Goal: Task Accomplishment & Management: Complete application form

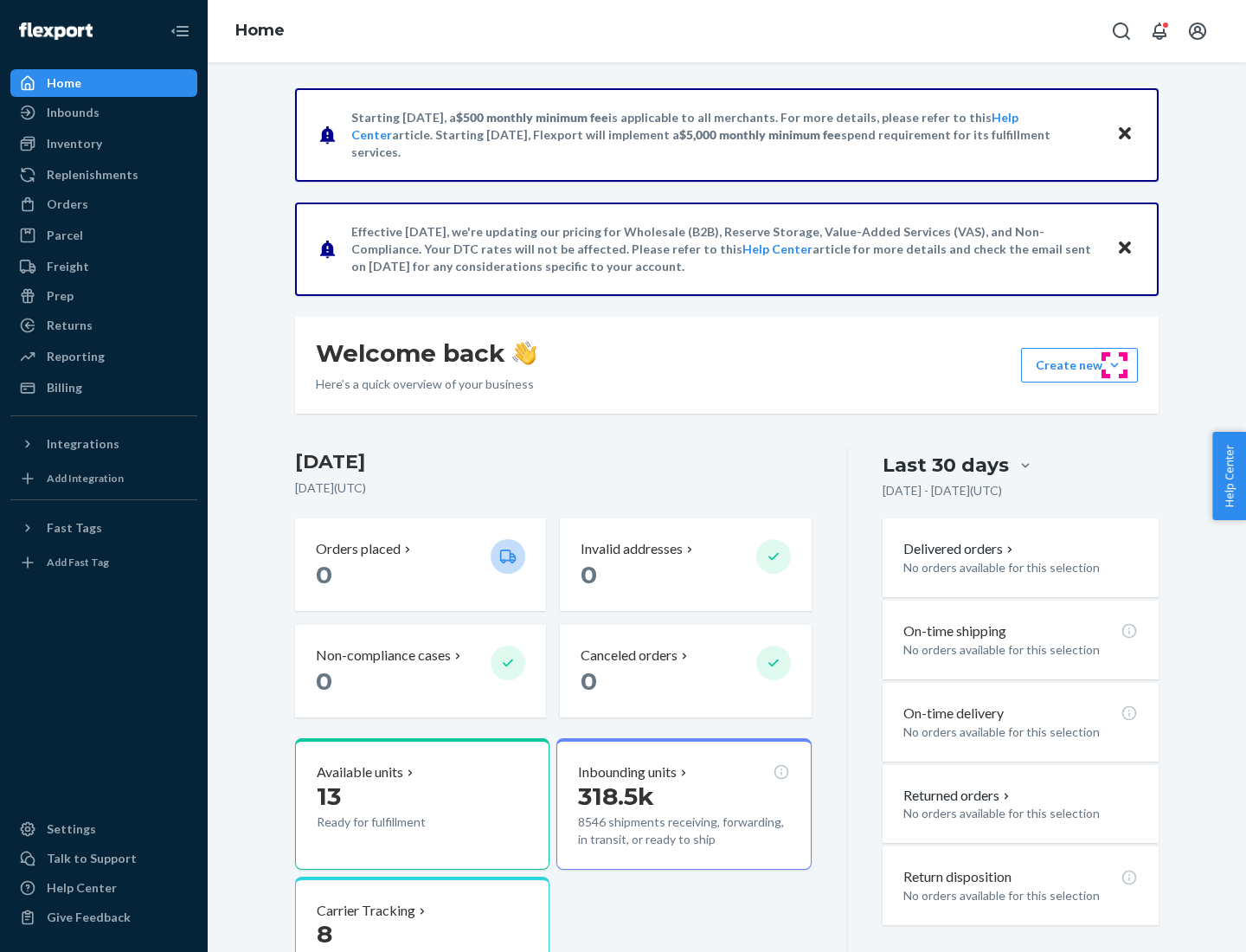
click at [1114, 365] on button "Create new Create new inbound Create new order Create new product" at bounding box center [1079, 365] width 117 height 35
click at [104, 113] on div "Inbounds" at bounding box center [104, 113] width 183 height 24
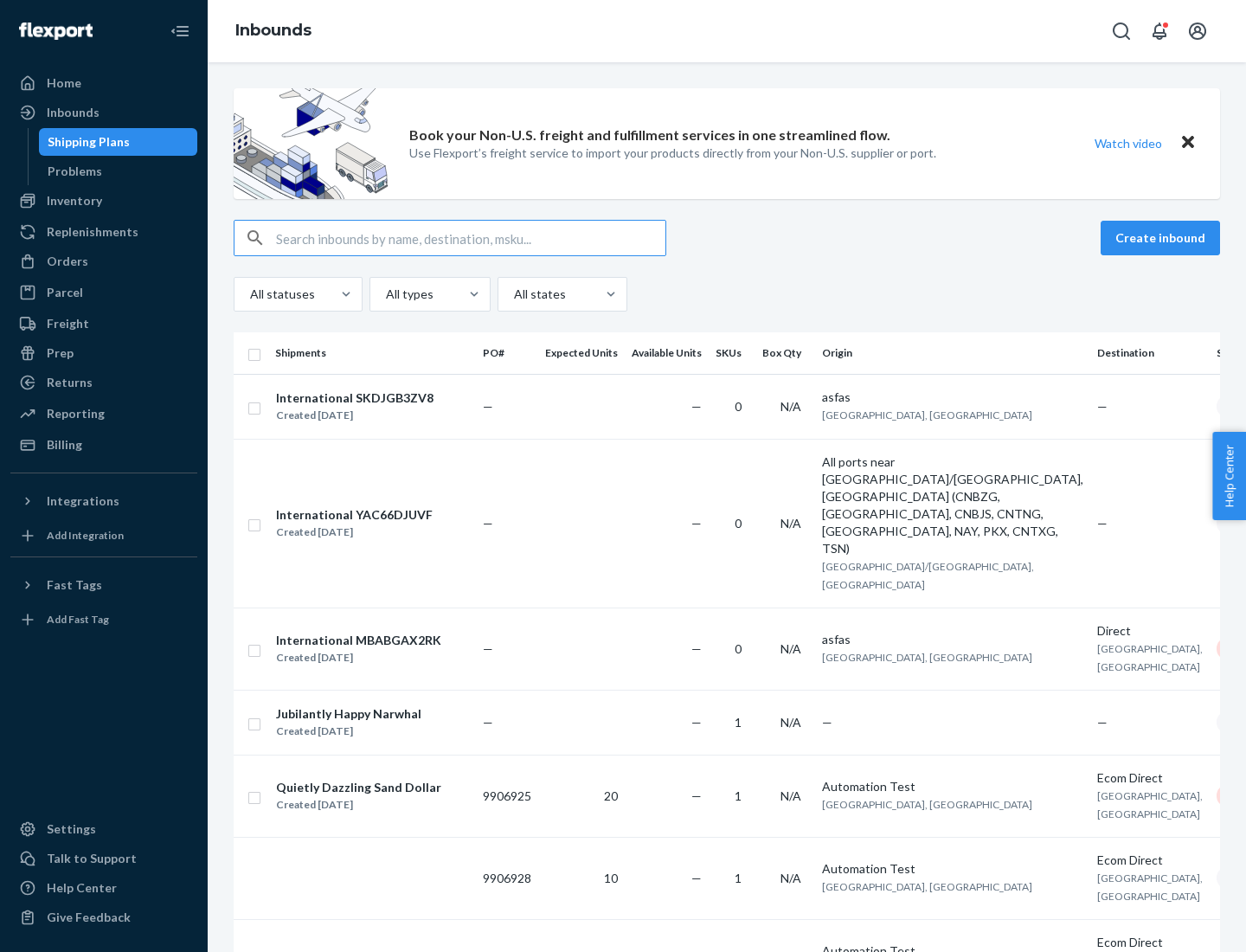
click at [1163, 238] on button "Create inbound" at bounding box center [1160, 238] width 119 height 35
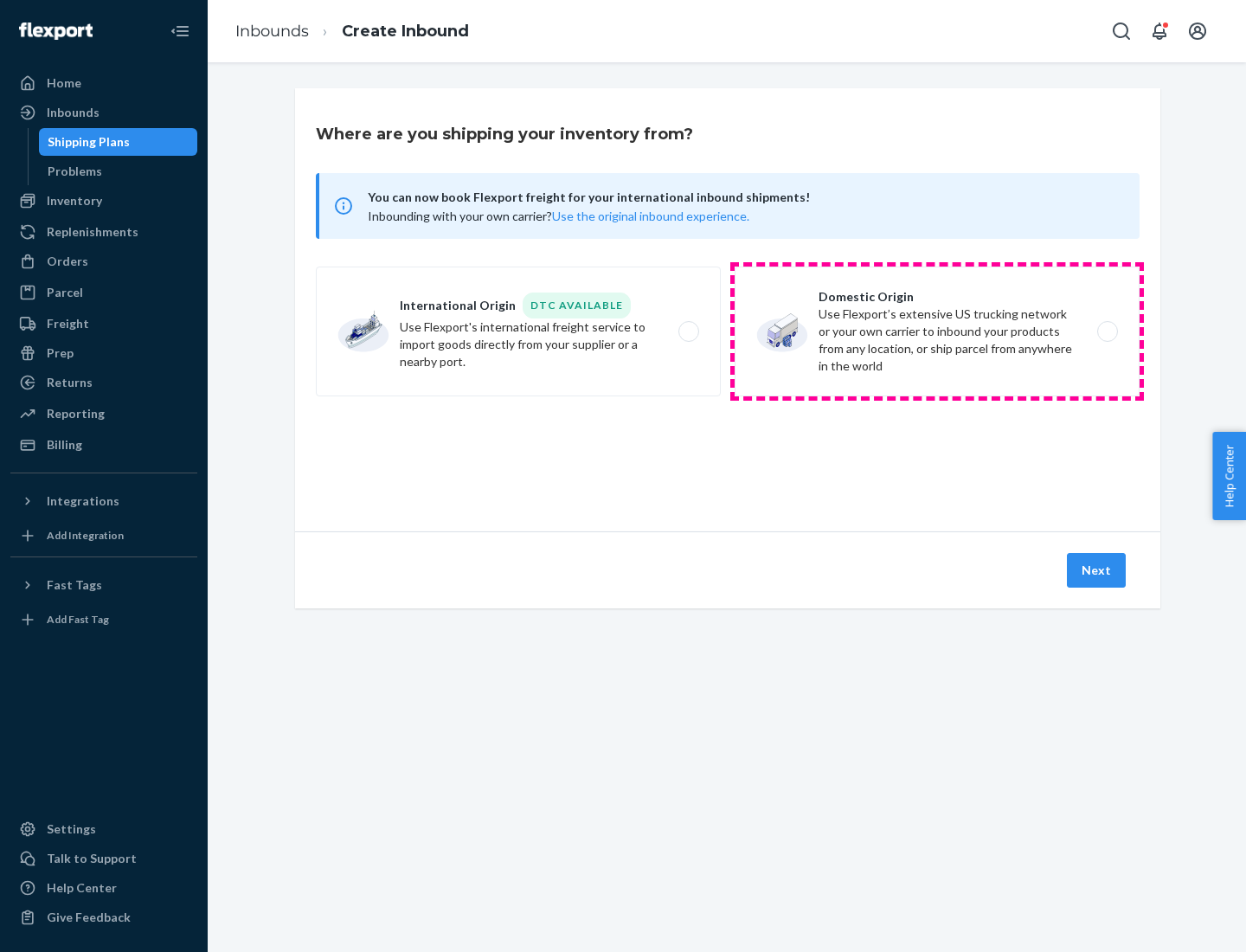
click at [937, 331] on label "Domestic Origin Use Flexport’s extensive US trucking network or your own carrie…" at bounding box center [937, 331] width 405 height 130
click at [1107, 331] on input "Domestic Origin Use Flexport’s extensive US trucking network or your own carrie…" at bounding box center [1112, 331] width 11 height 11
radio input "true"
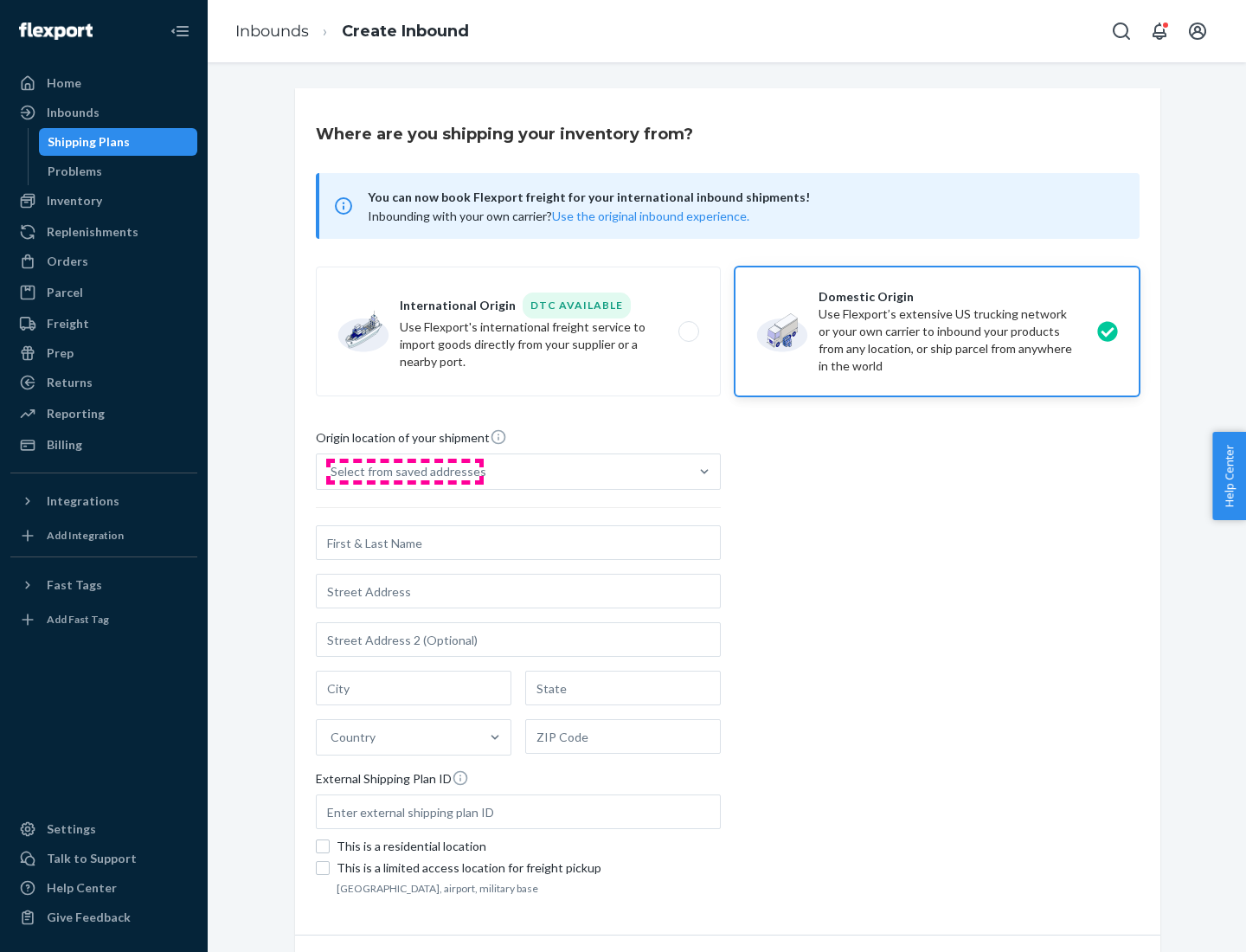
click at [404, 472] on div "Select from saved addresses" at bounding box center [408, 472] width 156 height 17
click at [332, 472] on input "Select from saved addresses" at bounding box center [331, 472] width 2 height 17
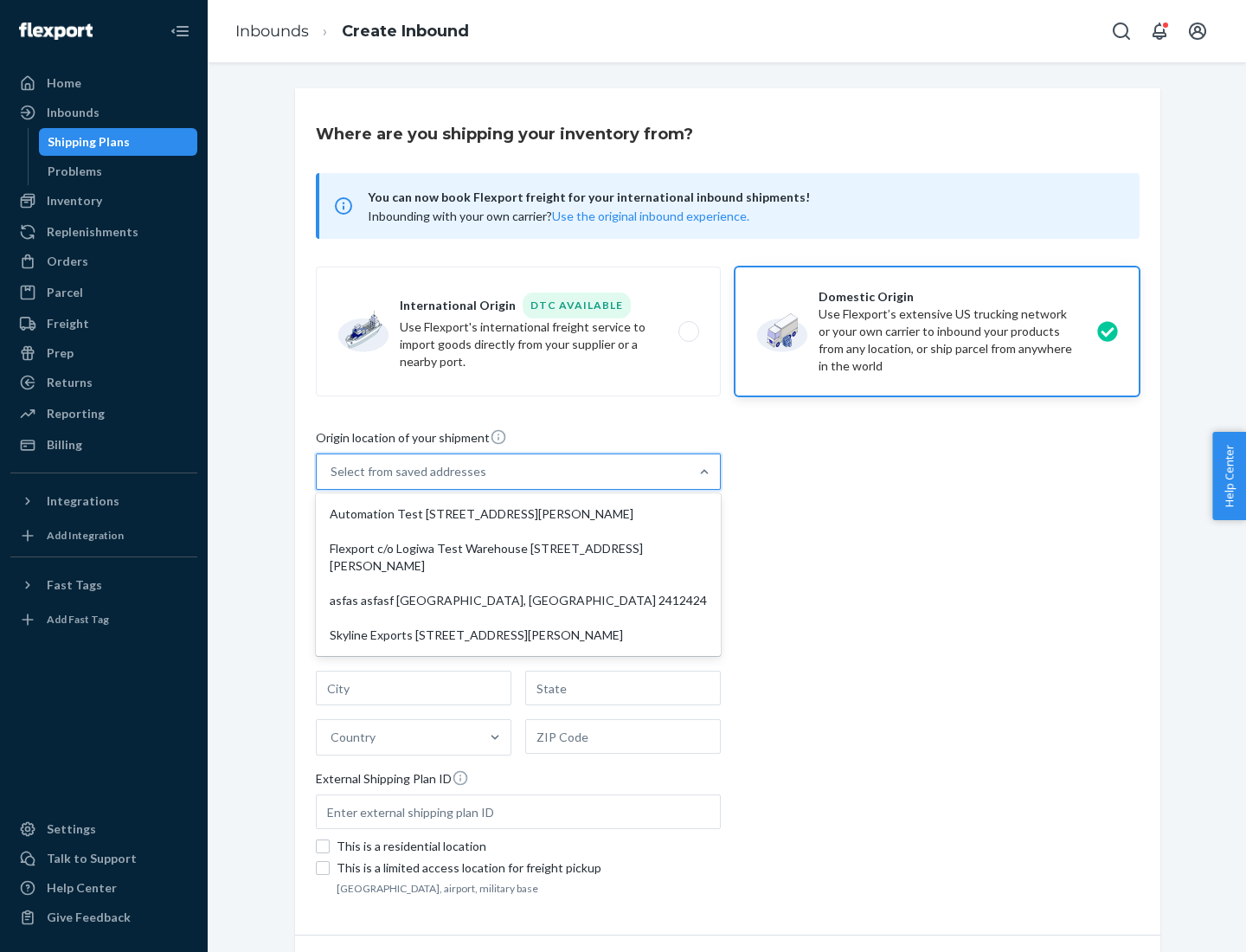
scroll to position [7, 0]
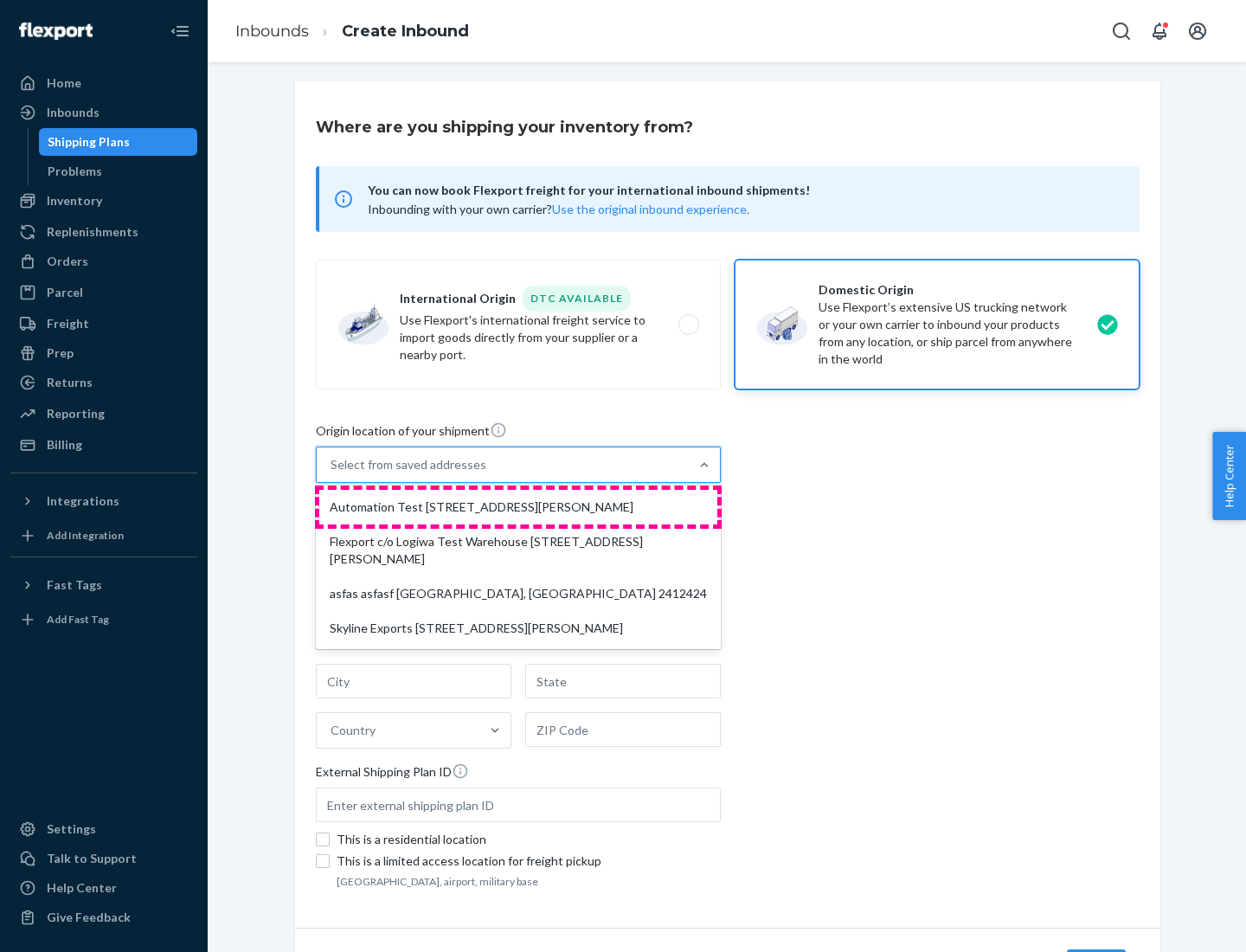
click at [518, 507] on div "Automation Test [STREET_ADDRESS][PERSON_NAME]" at bounding box center [518, 507] width 398 height 35
click at [332, 473] on input "option Automation Test [STREET_ADDRESS][PERSON_NAME] focused, 1 of 4. 4 results…" at bounding box center [331, 465] width 2 height 17
type input "Automation Test"
type input "9th Floor"
type input "[GEOGRAPHIC_DATA]"
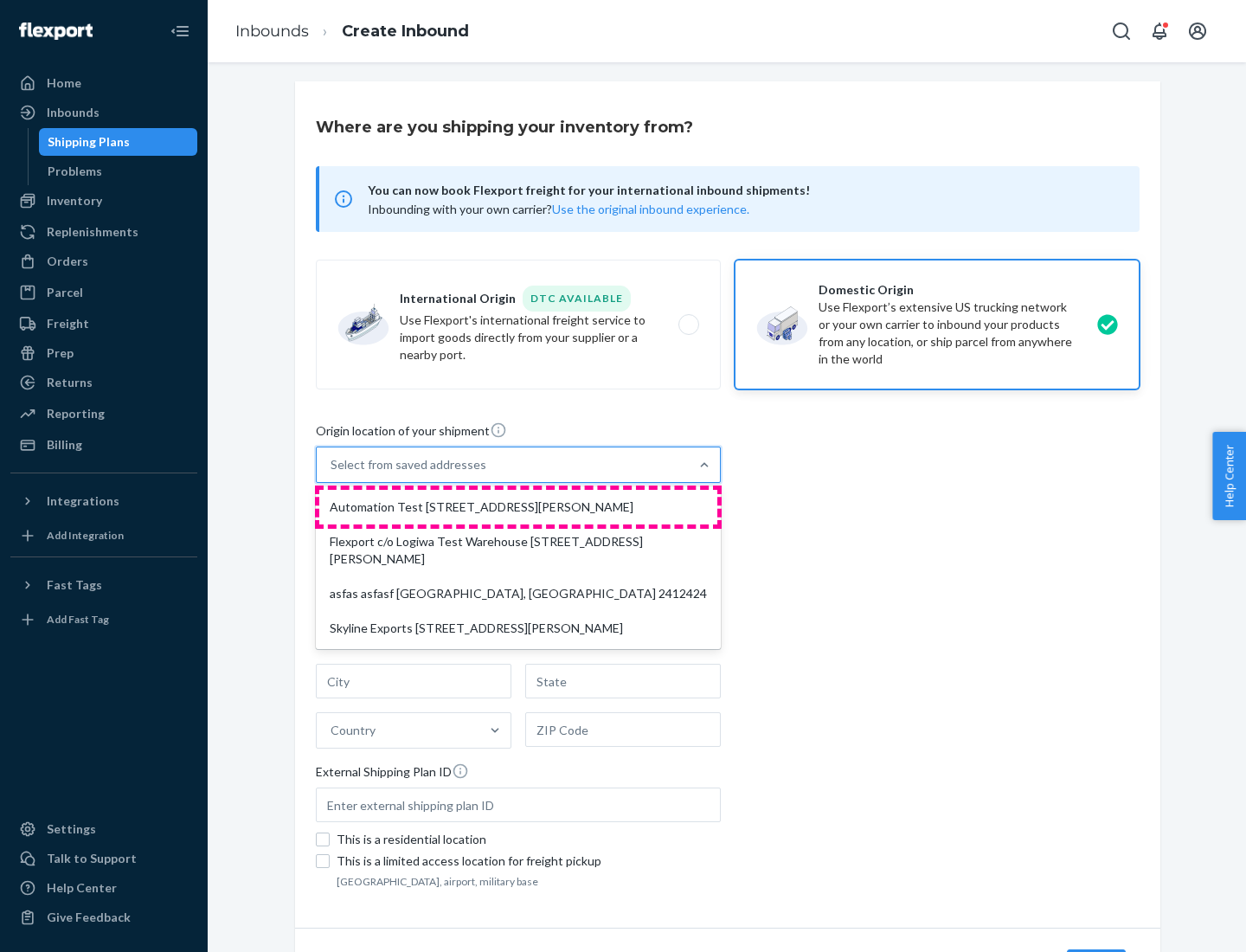
type input "CA"
type input "94104"
type input "[STREET_ADDRESS][PERSON_NAME]"
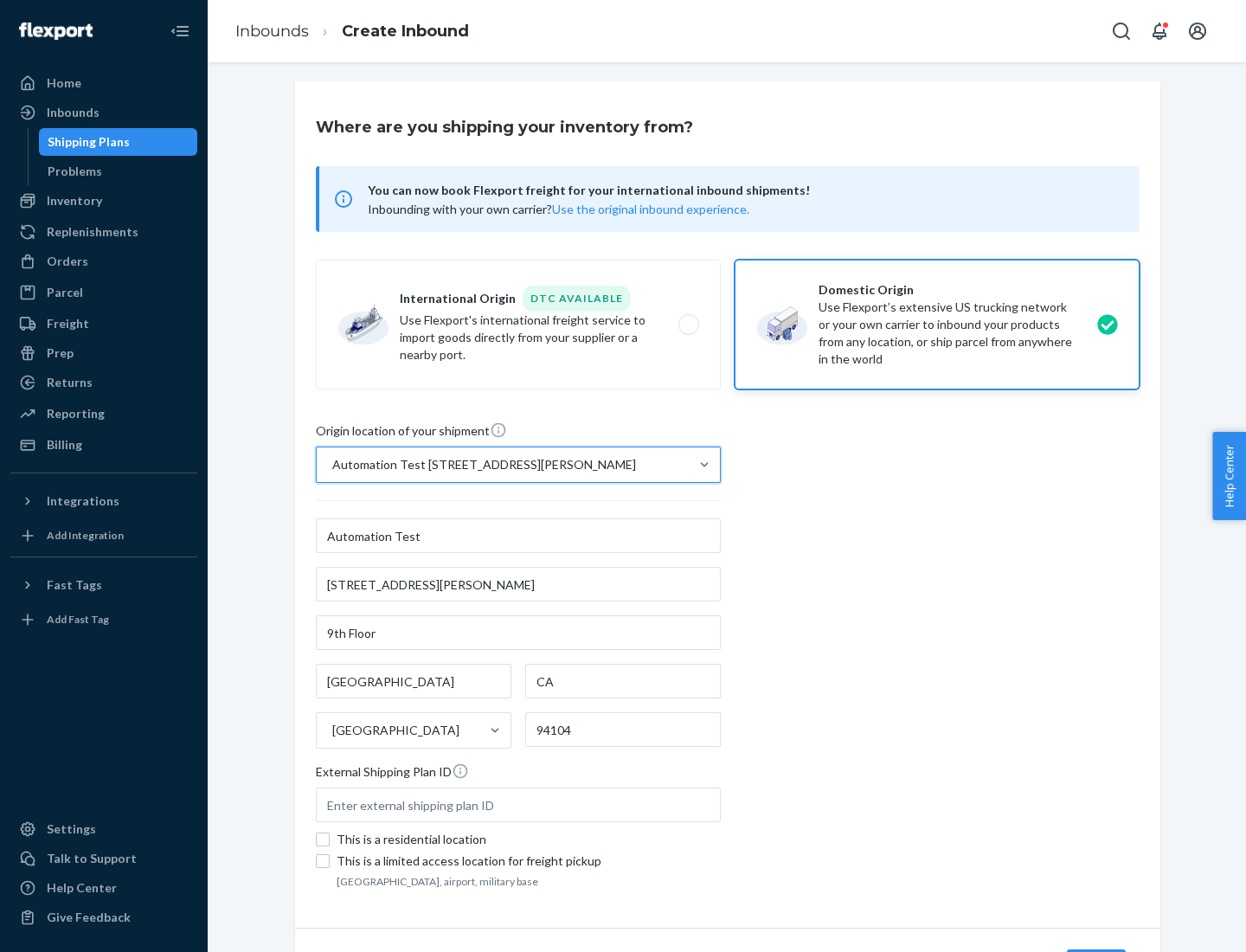
scroll to position [101, 0]
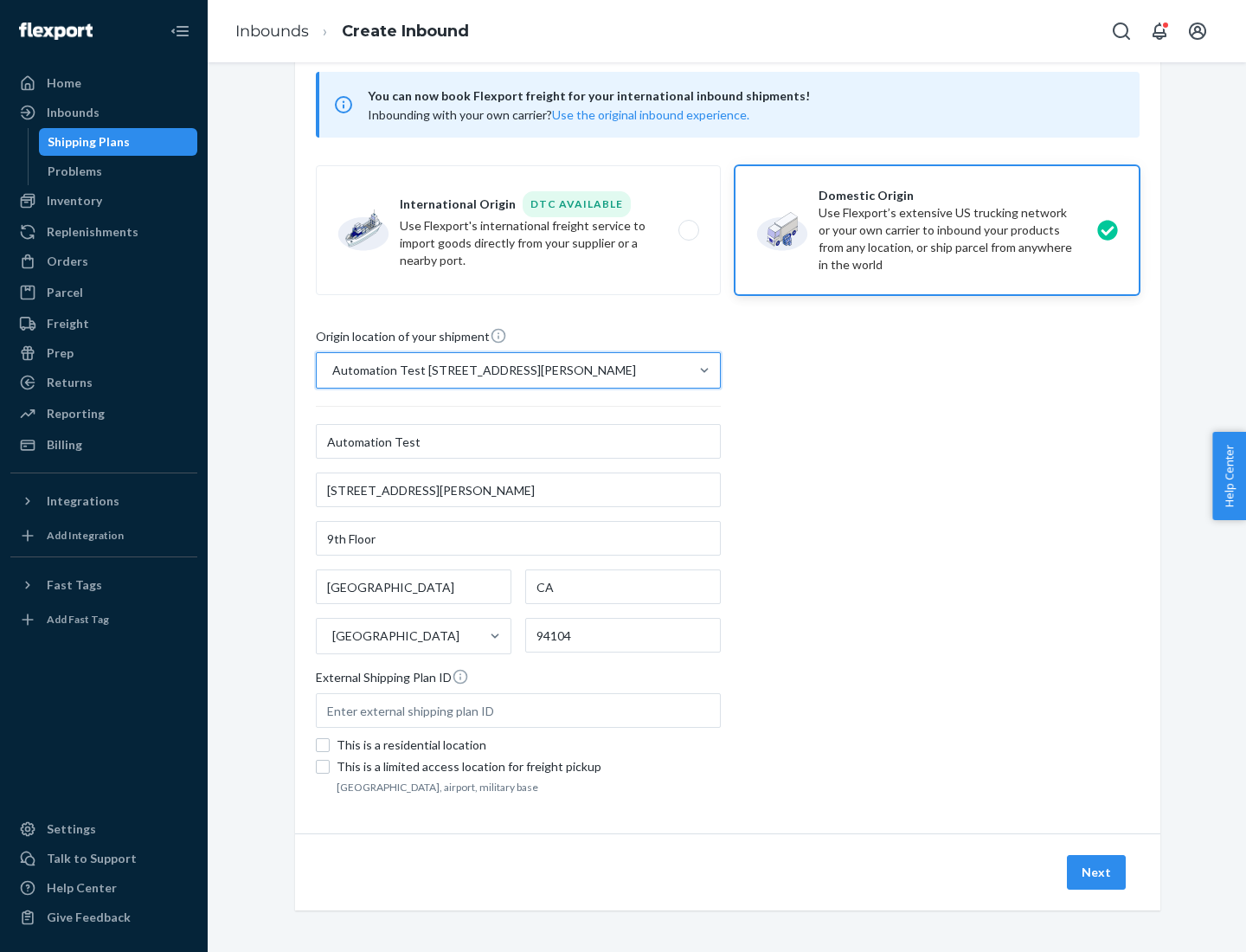
click at [1097, 872] on button "Next" at bounding box center [1096, 872] width 59 height 35
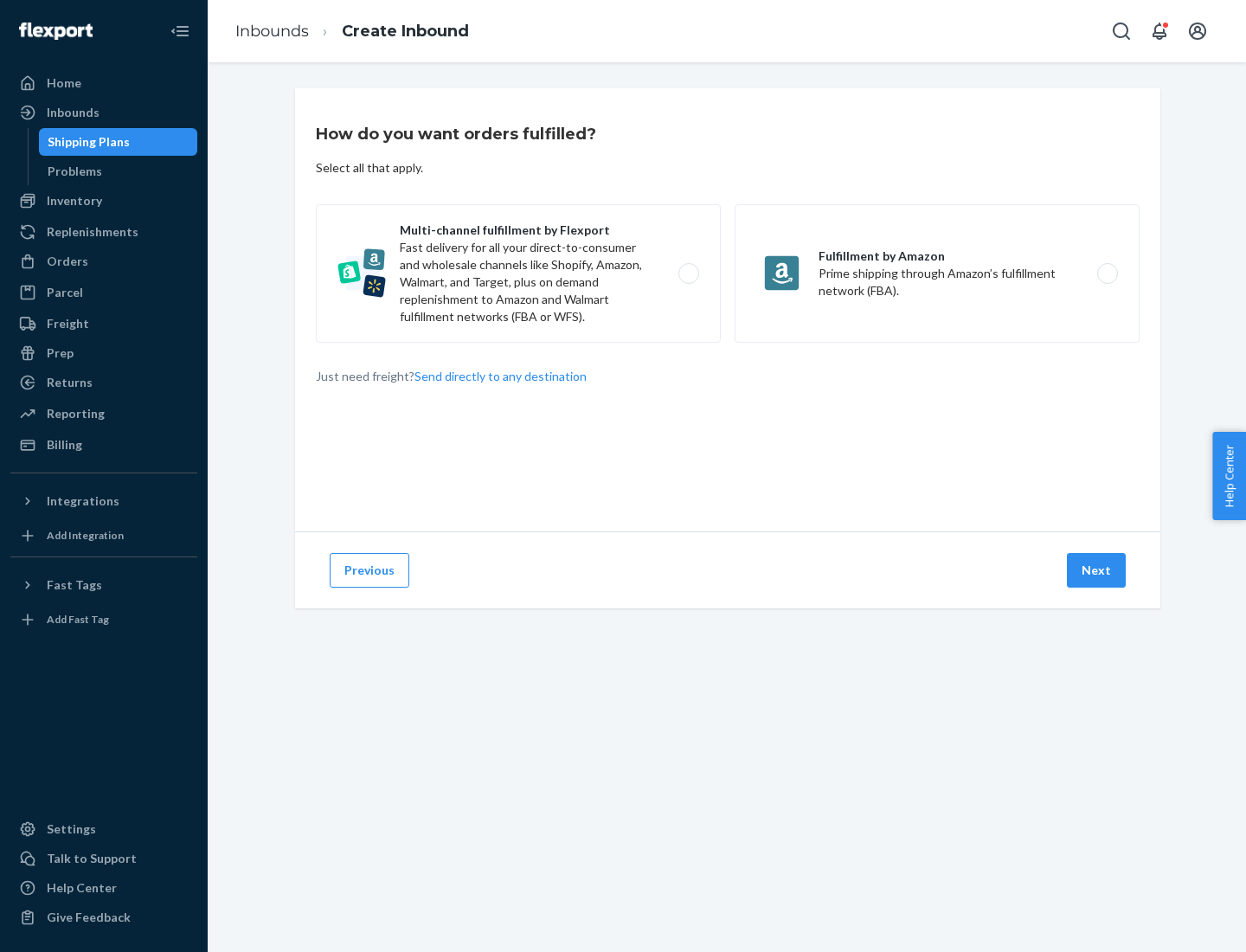
click at [518, 273] on label "Multi-channel fulfillment by Flexport Fast delivery for all your direct-to-cons…" at bounding box center [518, 273] width 405 height 138
click at [688, 273] on input "Multi-channel fulfillment by Flexport Fast delivery for all your direct-to-cons…" at bounding box center [693, 273] width 11 height 11
radio input "true"
click at [1097, 570] on button "Next" at bounding box center [1096, 570] width 59 height 35
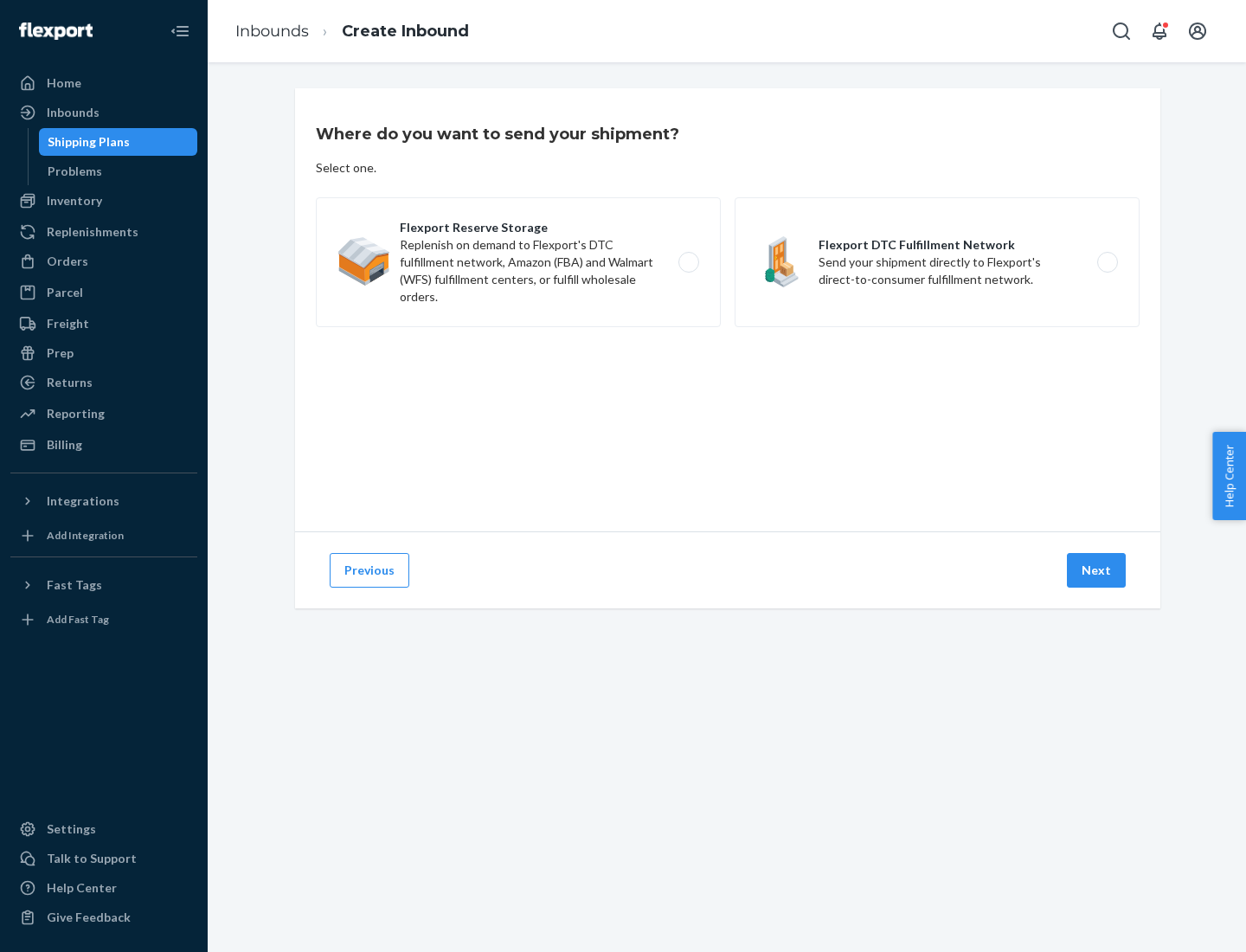
click at [937, 262] on label "Flexport DTC Fulfillment Network Send your shipment directly to Flexport's dire…" at bounding box center [937, 262] width 405 height 130
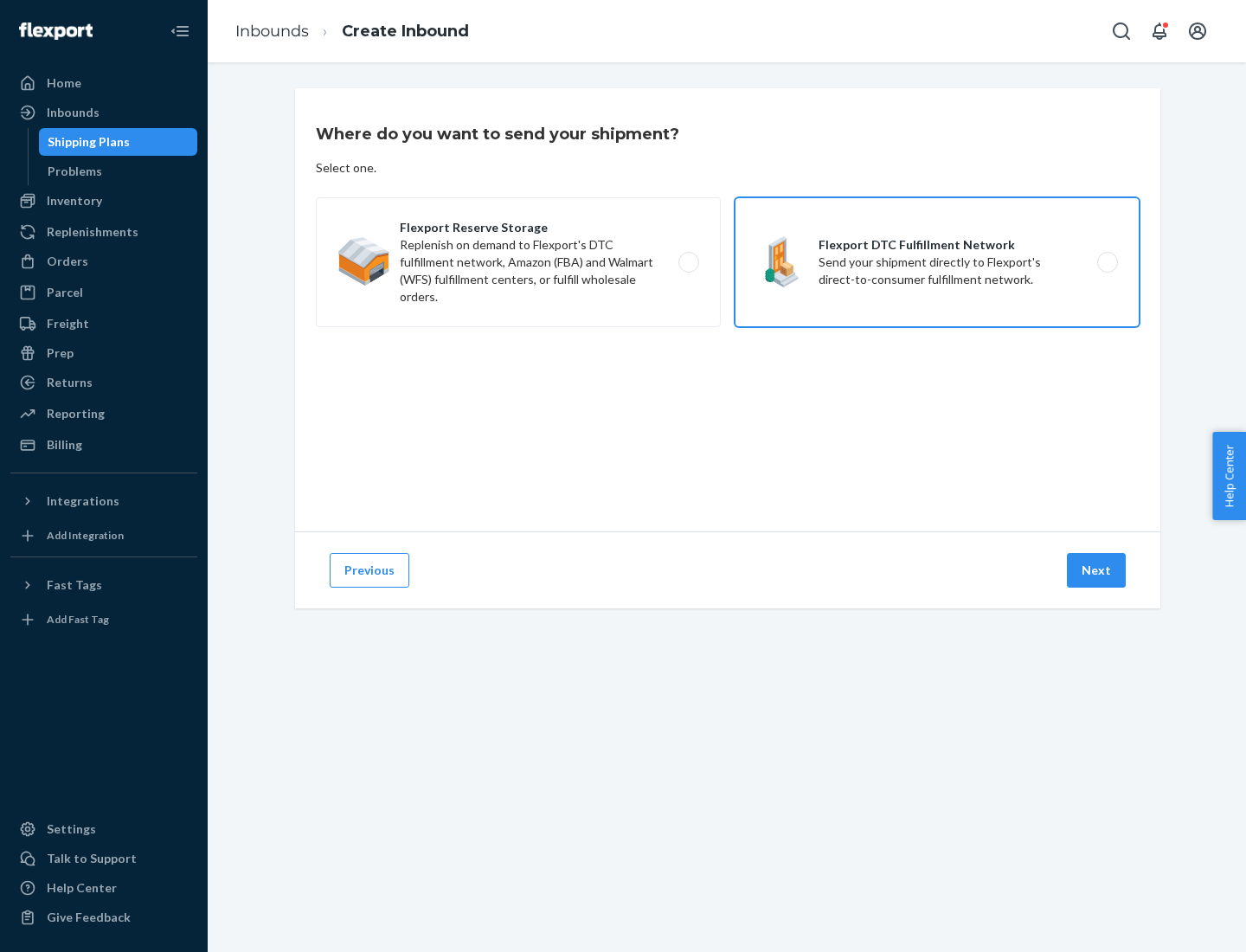
click at [1107, 262] on input "Flexport DTC Fulfillment Network Send your shipment directly to Flexport's dire…" at bounding box center [1112, 262] width 11 height 11
radio input "true"
click at [1097, 570] on button "Next" at bounding box center [1096, 570] width 59 height 35
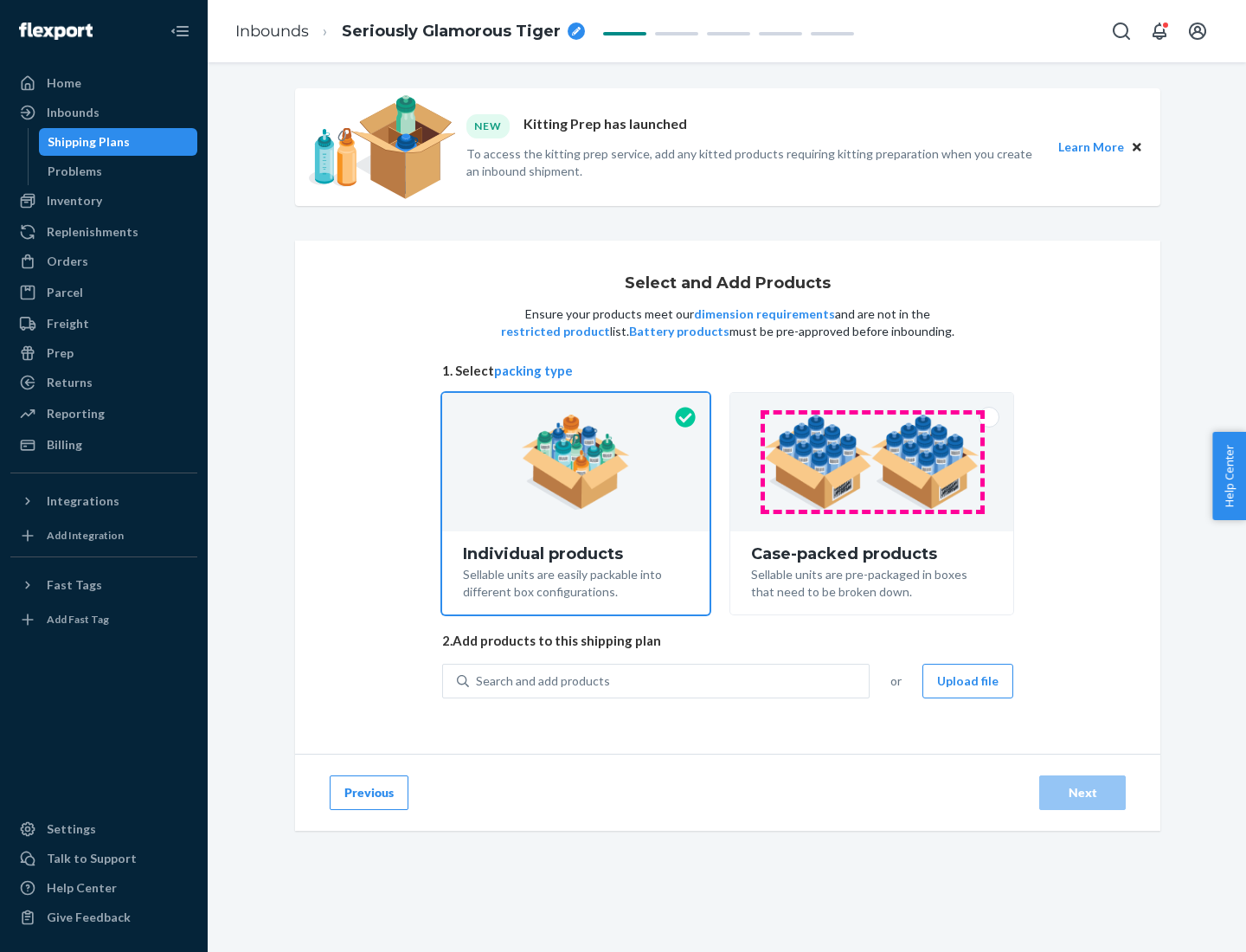
click at [872, 462] on img at bounding box center [871, 462] width 215 height 95
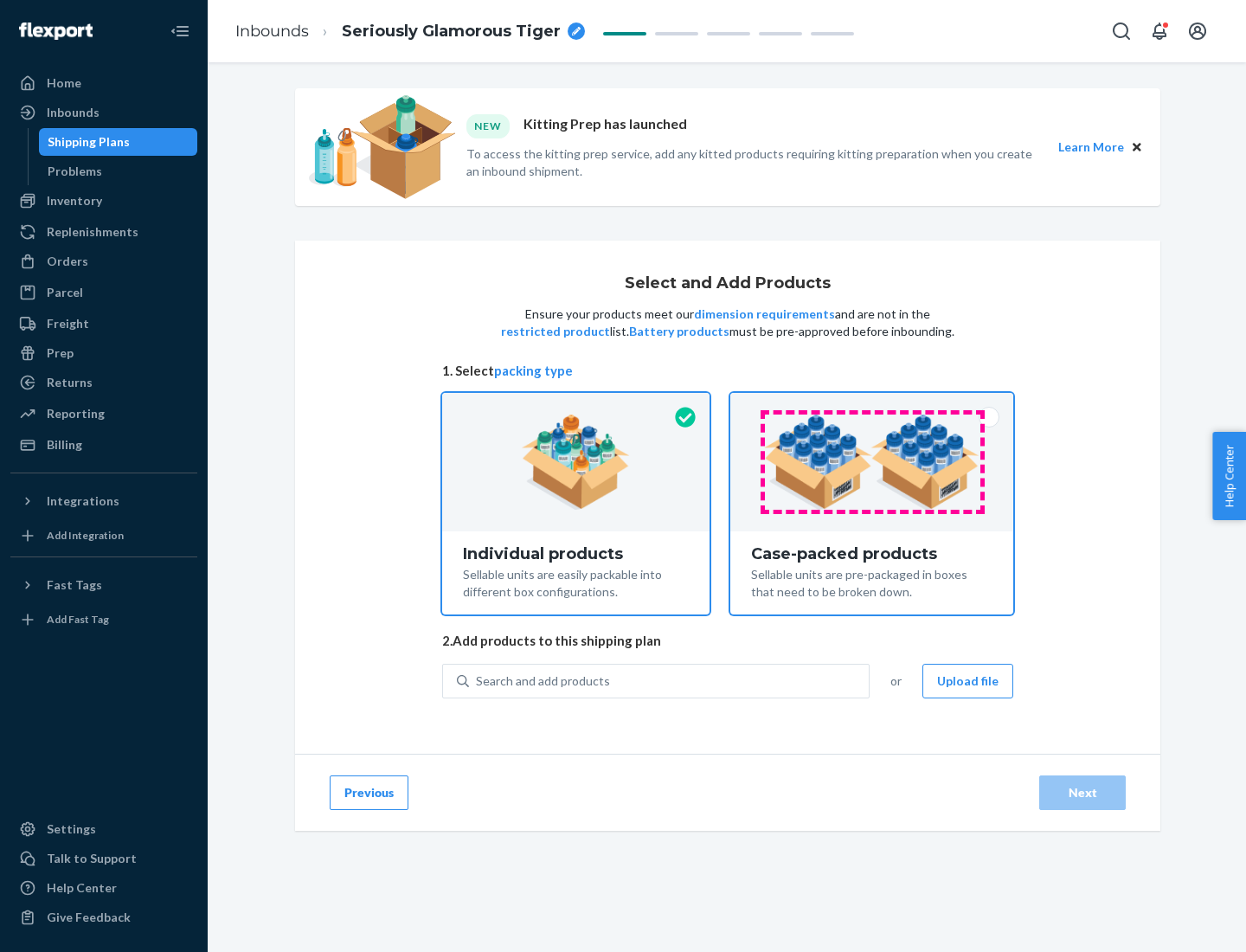
click at [872, 404] on input "Case-packed products Sellable units are pre-packaged in boxes that need to be b…" at bounding box center [871, 398] width 11 height 11
radio input "true"
radio input "false"
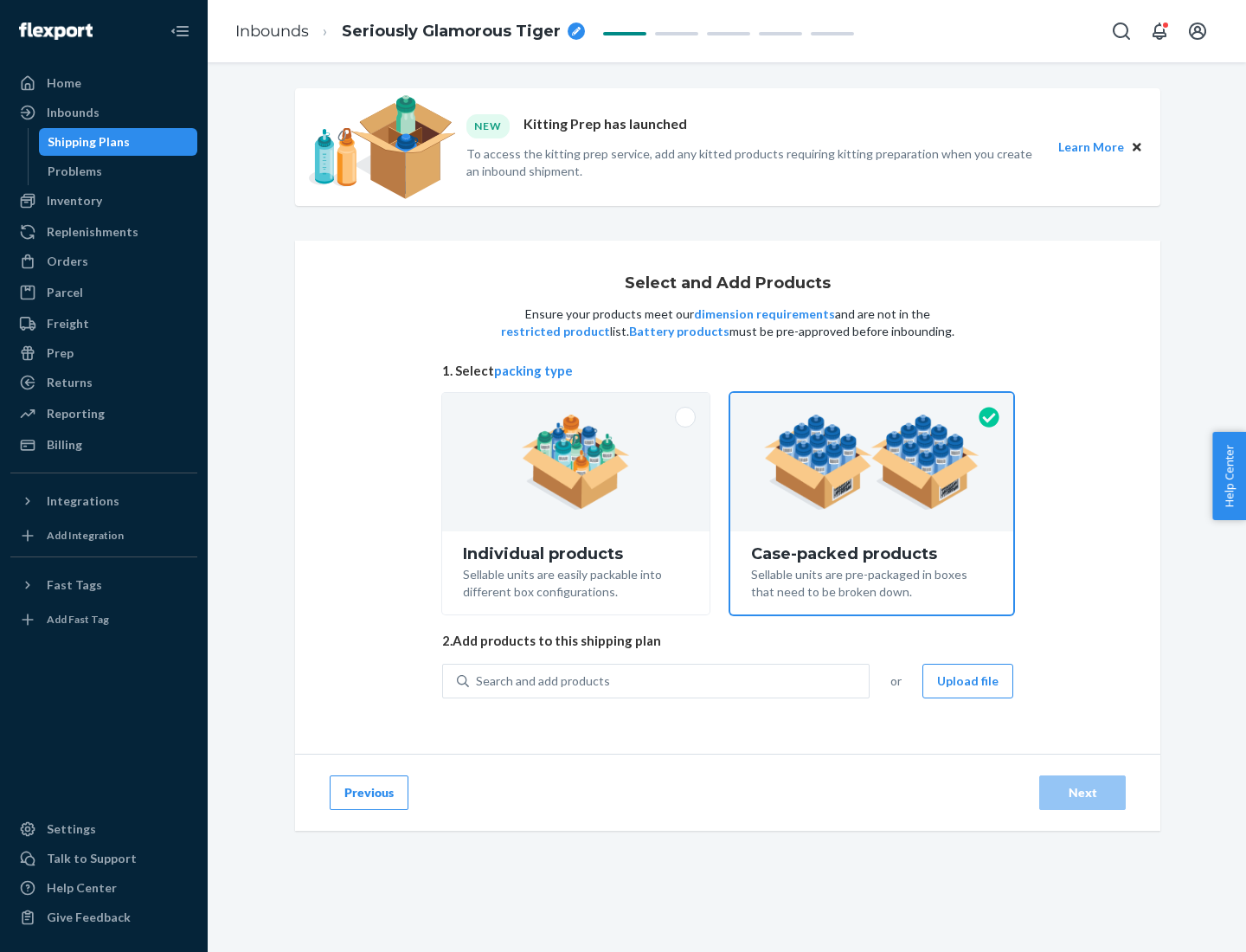
click at [670, 680] on div "Search and add products" at bounding box center [669, 681] width 400 height 31
click at [478, 680] on input "Search and add products" at bounding box center [477, 681] width 2 height 17
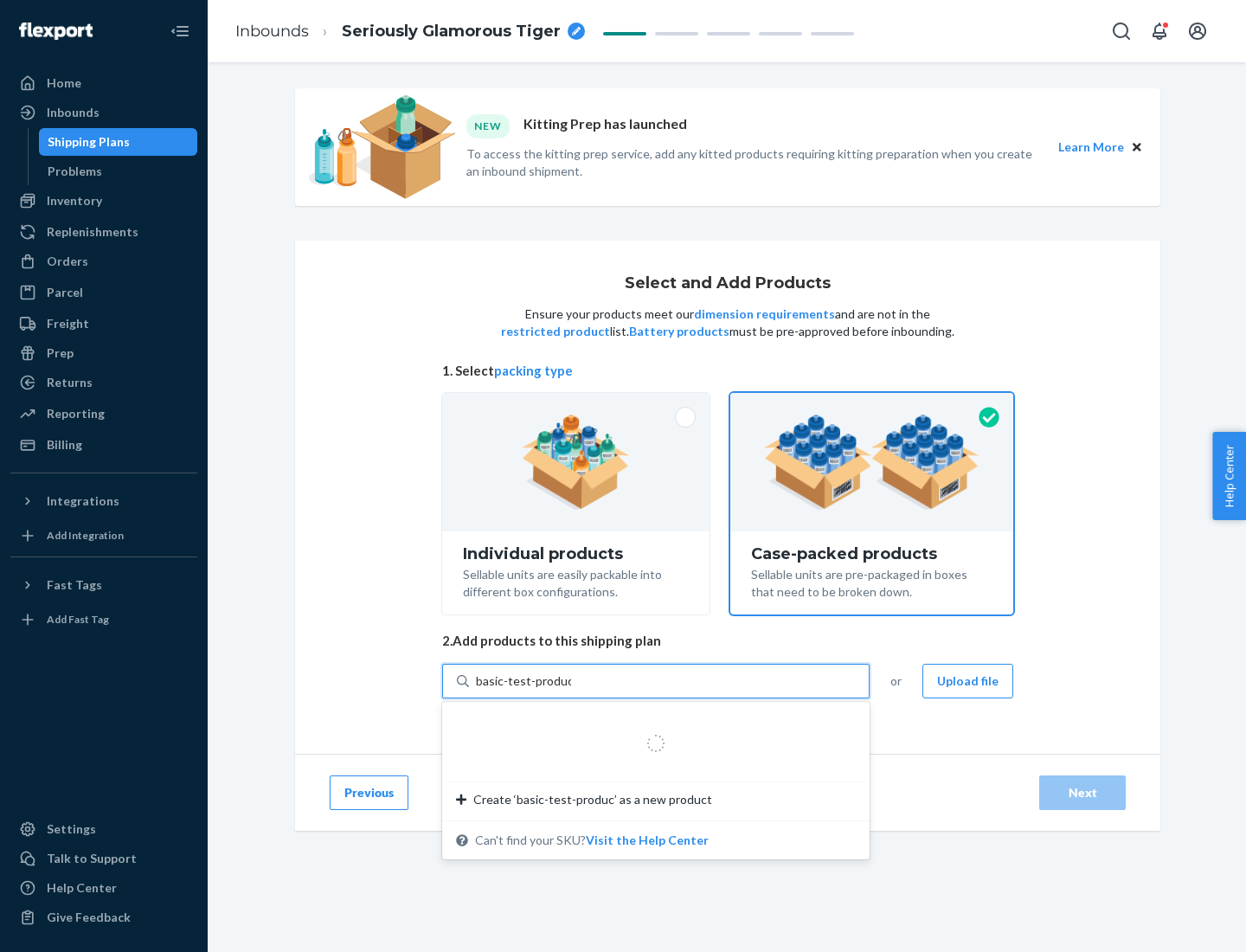
type input "basic-test-product-1"
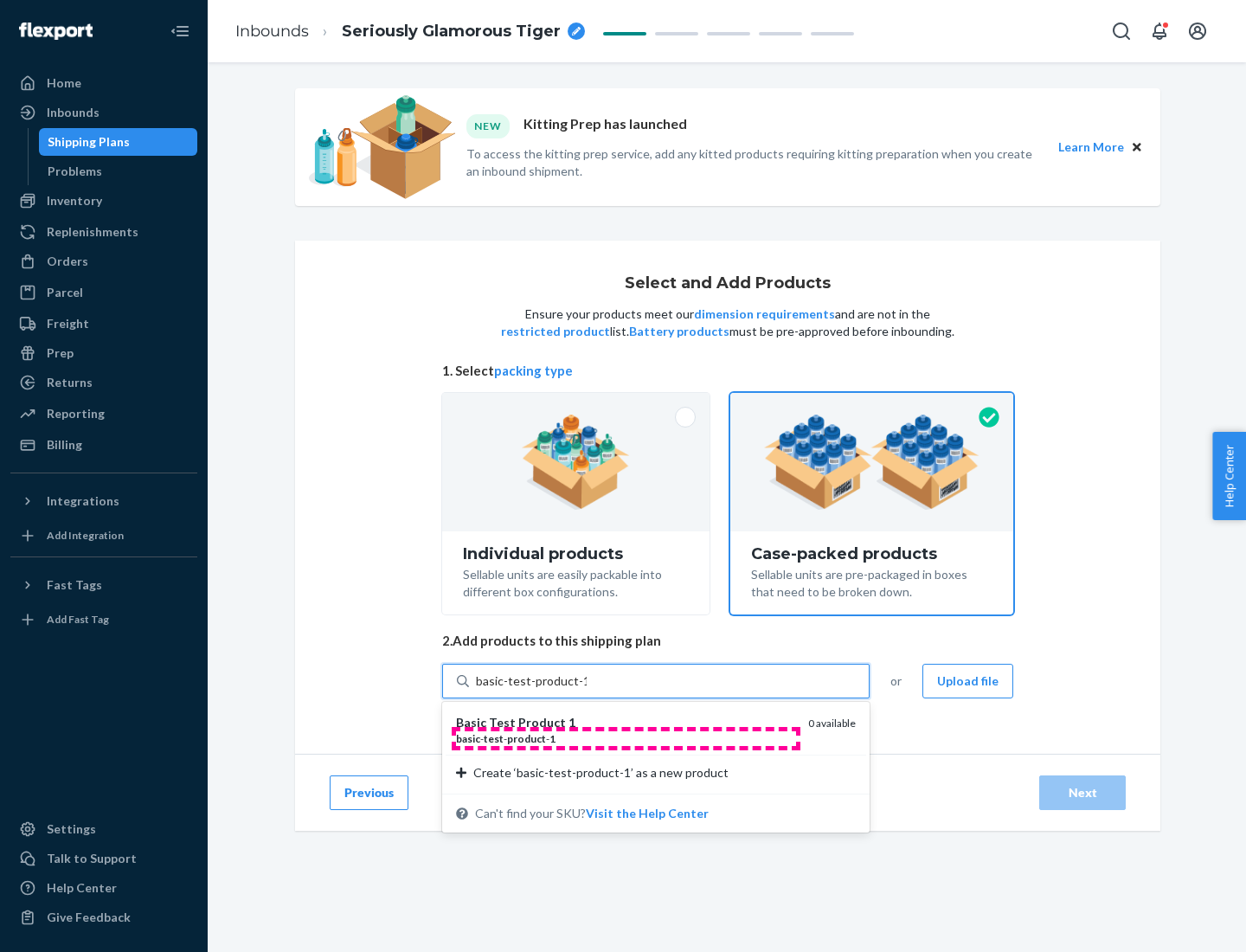
click at [626, 738] on div "basic - test - product - 1" at bounding box center [625, 738] width 338 height 15
click at [587, 690] on input "basic-test-product-1" at bounding box center [531, 681] width 111 height 17
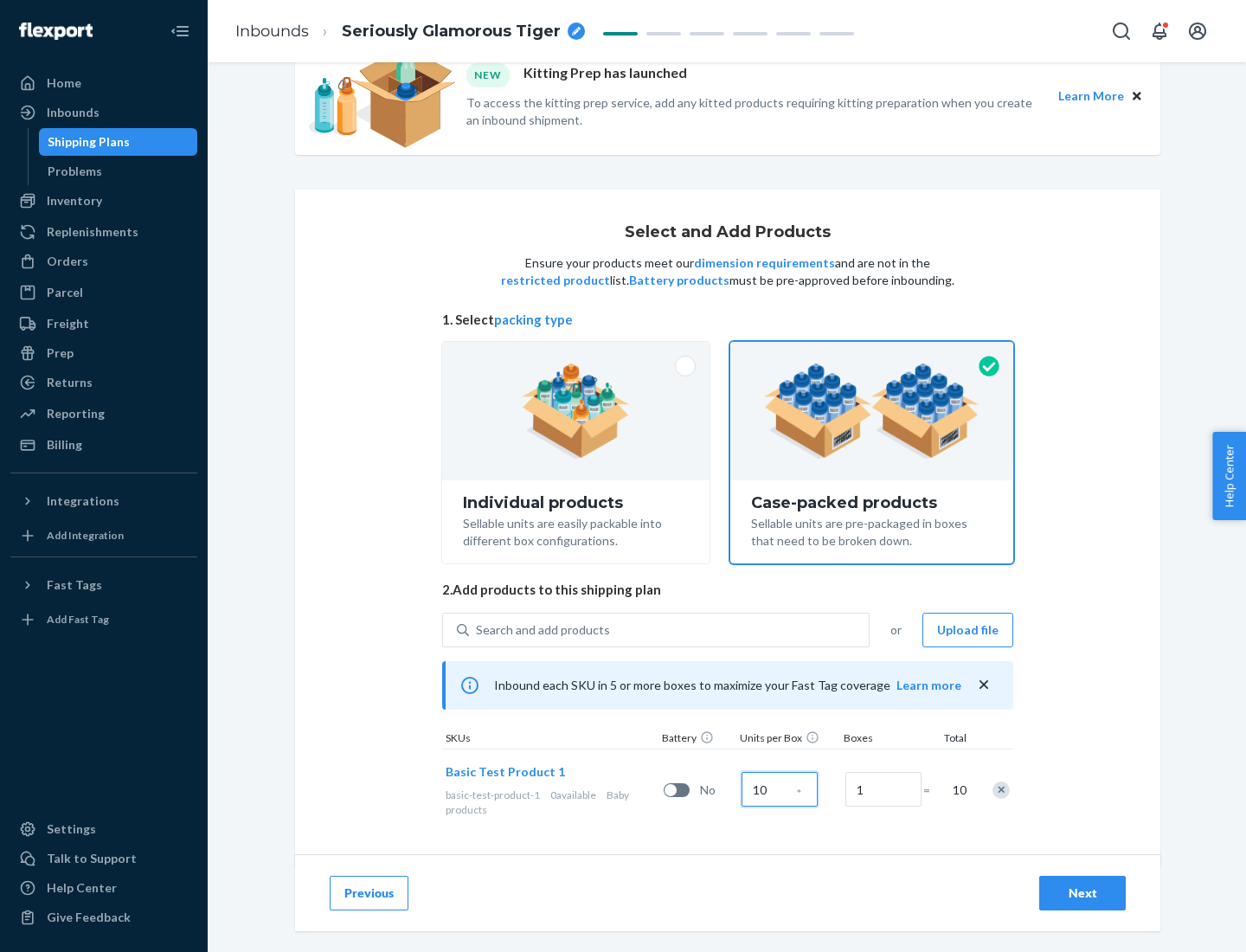
scroll to position [62, 0]
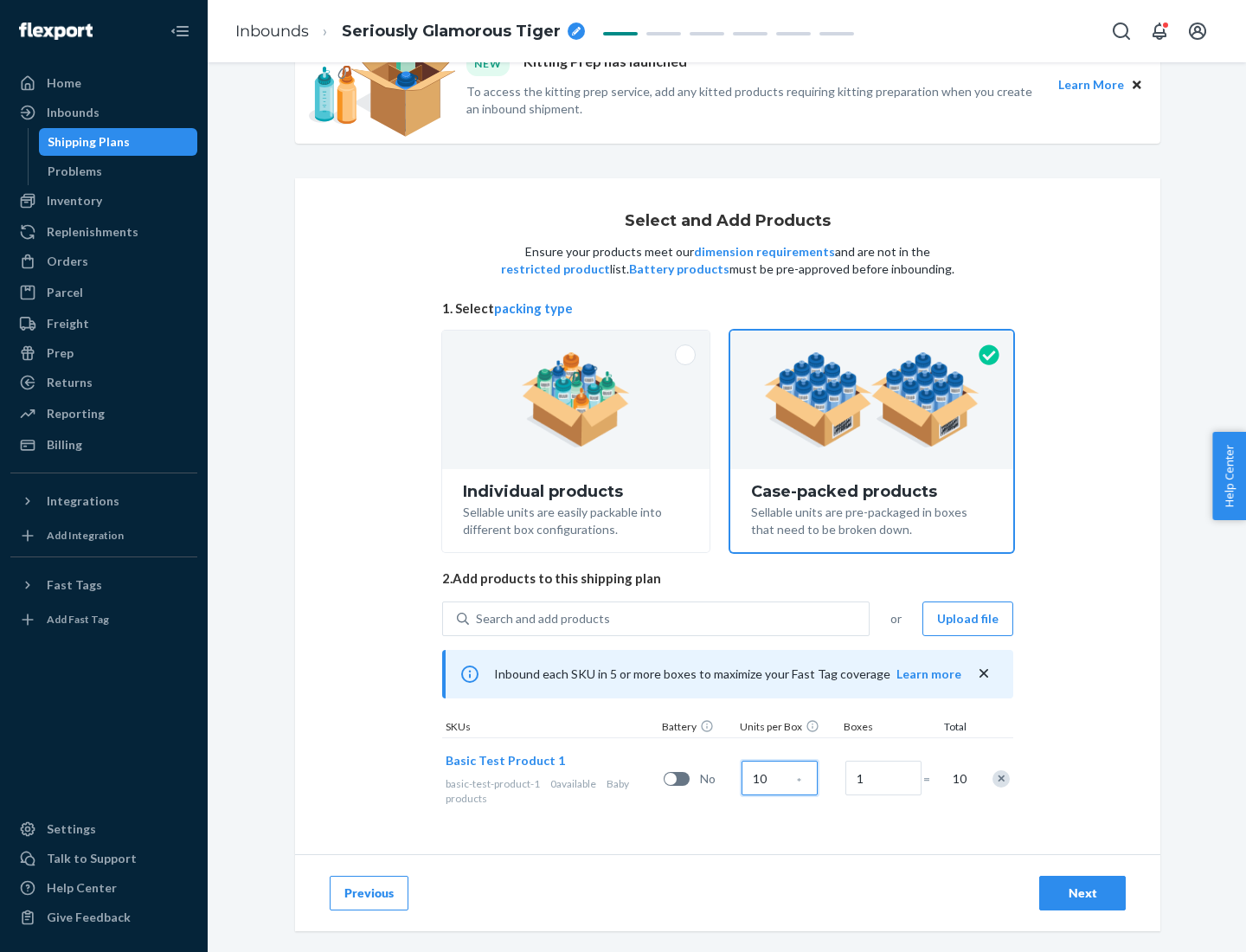
type input "10"
type input "7"
click at [1082, 893] on div "Next" at bounding box center [1082, 893] width 57 height 17
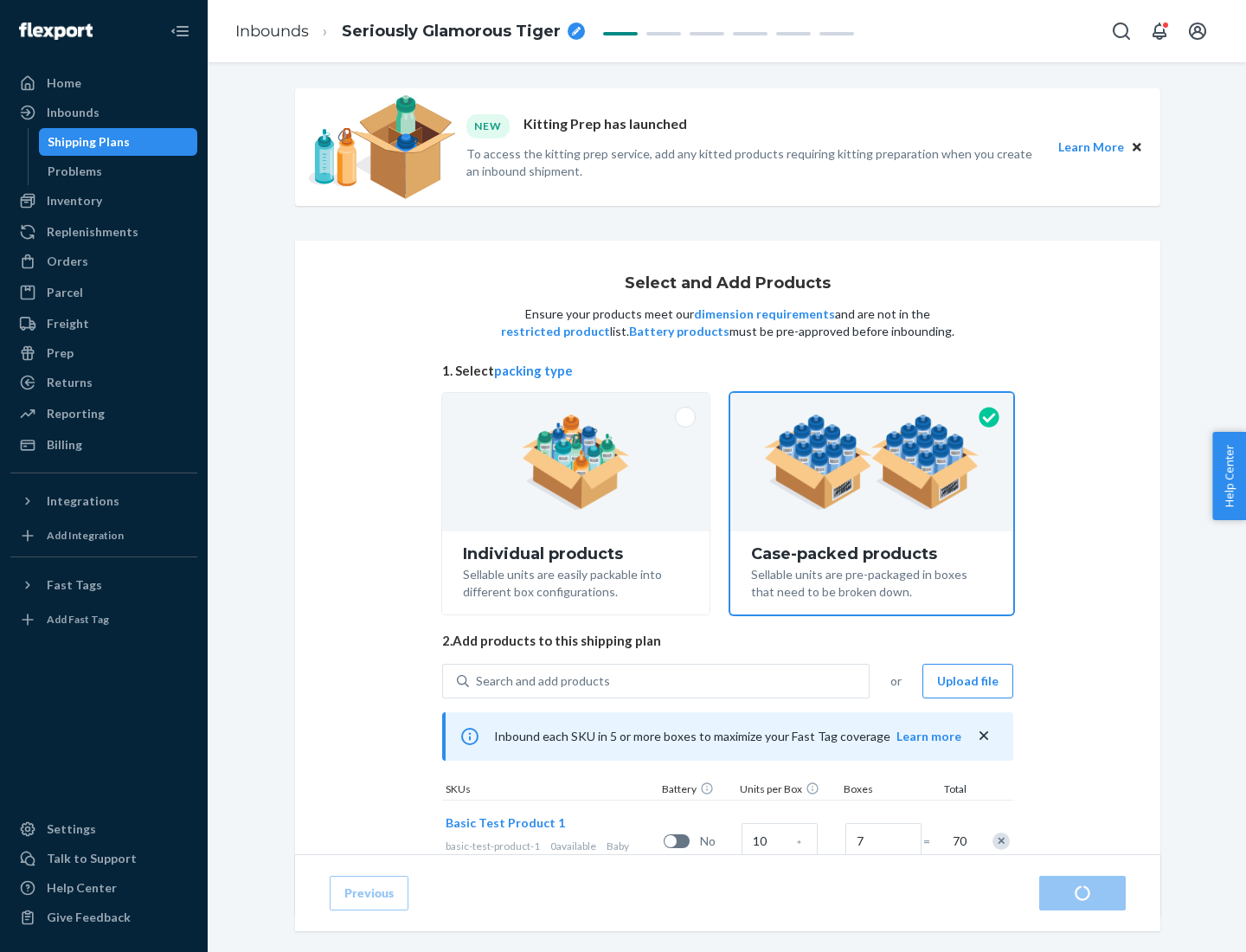
radio input "true"
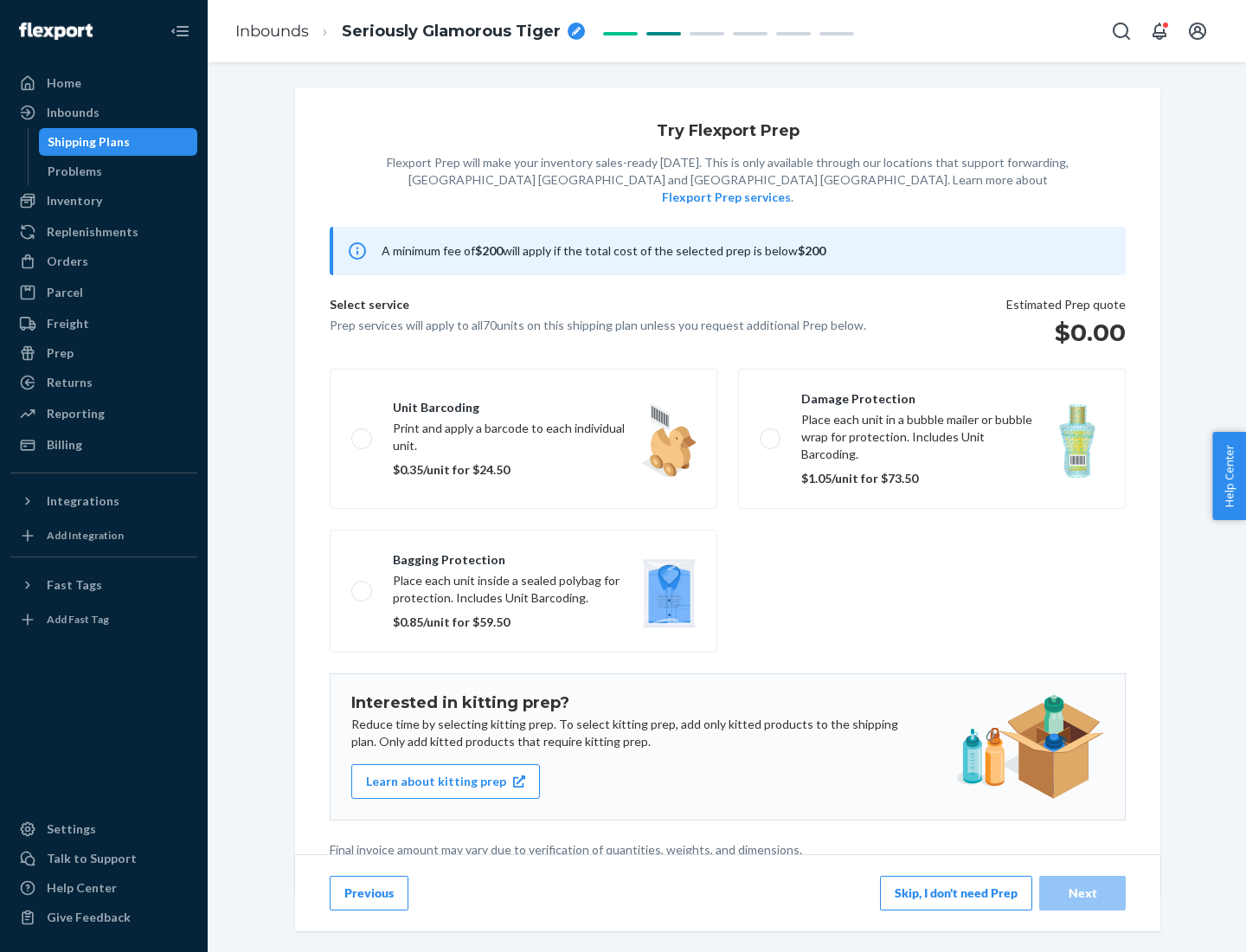
scroll to position [4, 0]
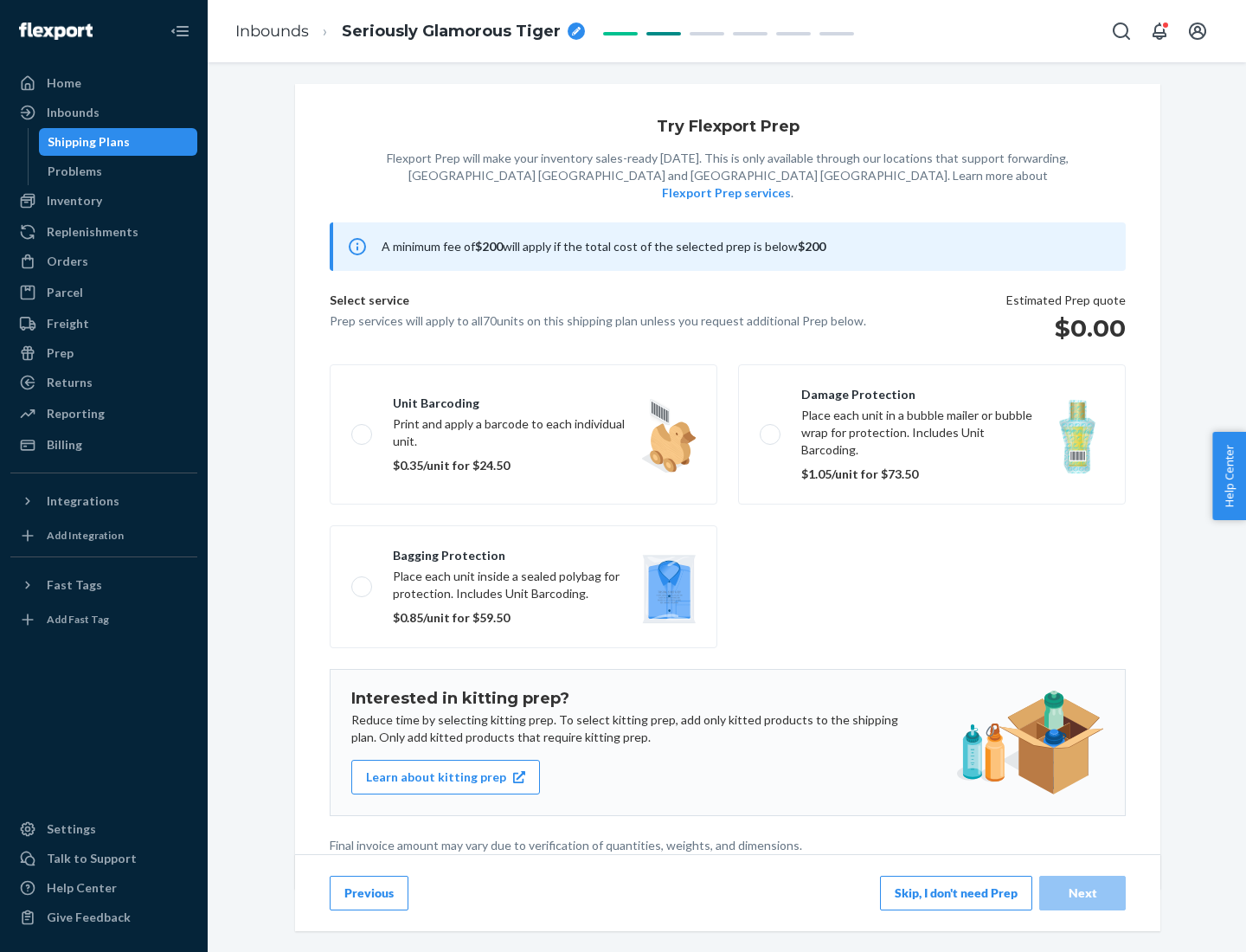
click at [523, 551] on label "Bagging protection Place each unit inside a sealed polybag for protection. Incl…" at bounding box center [523, 587] width 388 height 123
click at [363, 581] on input "Bagging protection Place each unit inside a sealed polybag for protection. Incl…" at bounding box center [356, 586] width 11 height 11
checkbox input "true"
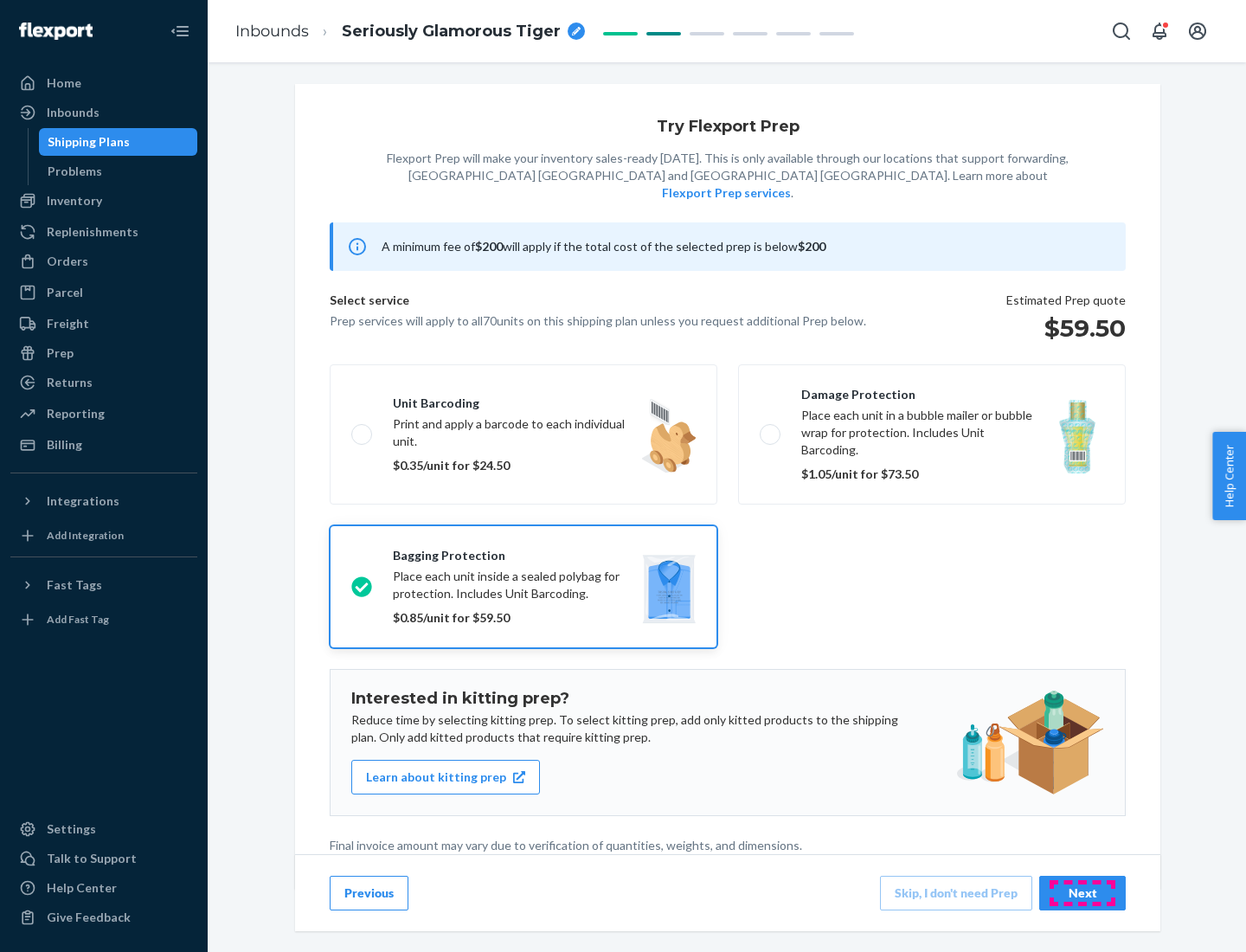
click at [1082, 892] on div "Next" at bounding box center [1082, 893] width 57 height 17
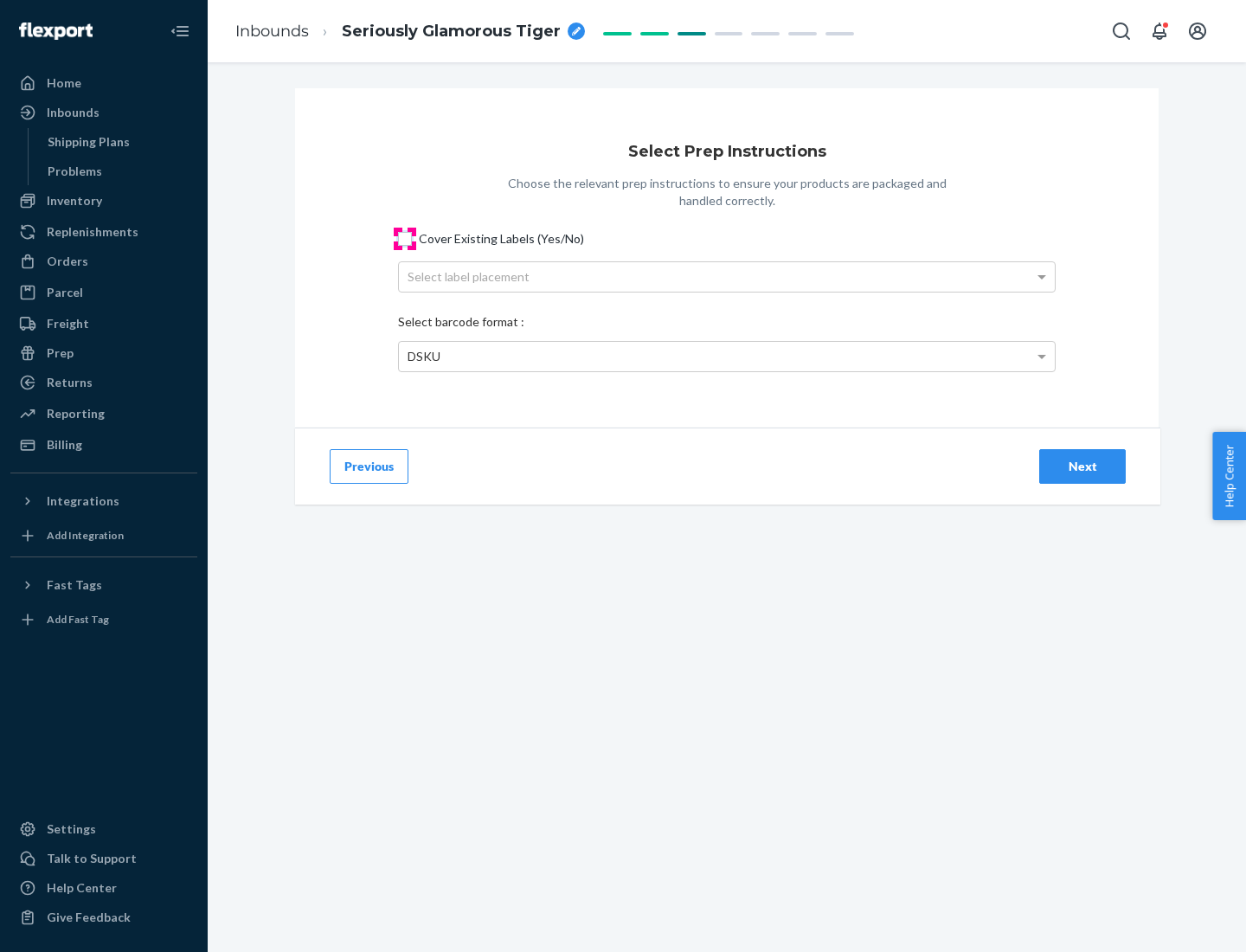
click at [405, 238] on input "Cover Existing Labels (Yes/No)" at bounding box center [405, 239] width 14 height 14
checkbox input "true"
click at [727, 276] on div "Select label placement" at bounding box center [727, 277] width 656 height 29
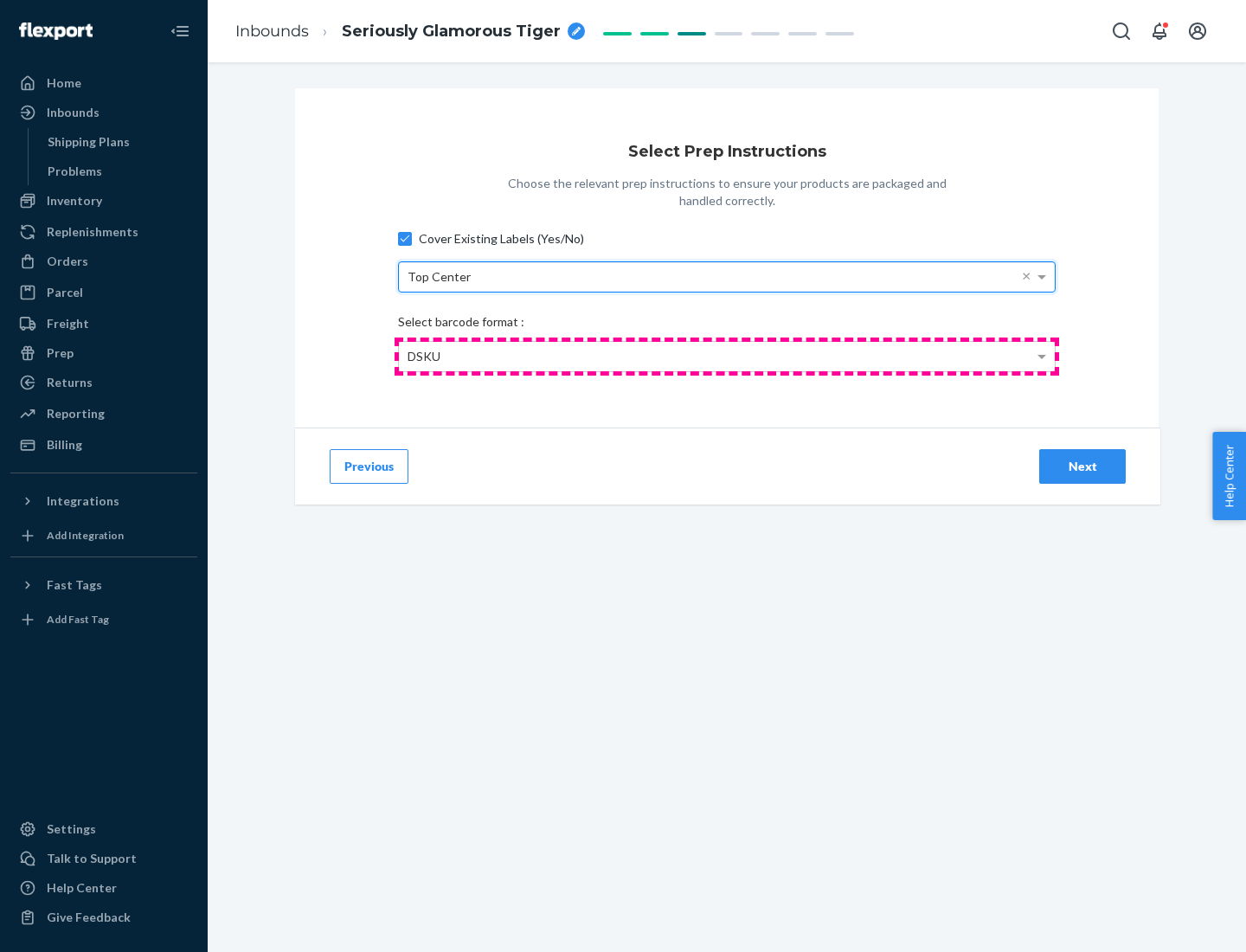
click at [727, 356] on div "DSKU" at bounding box center [727, 357] width 656 height 29
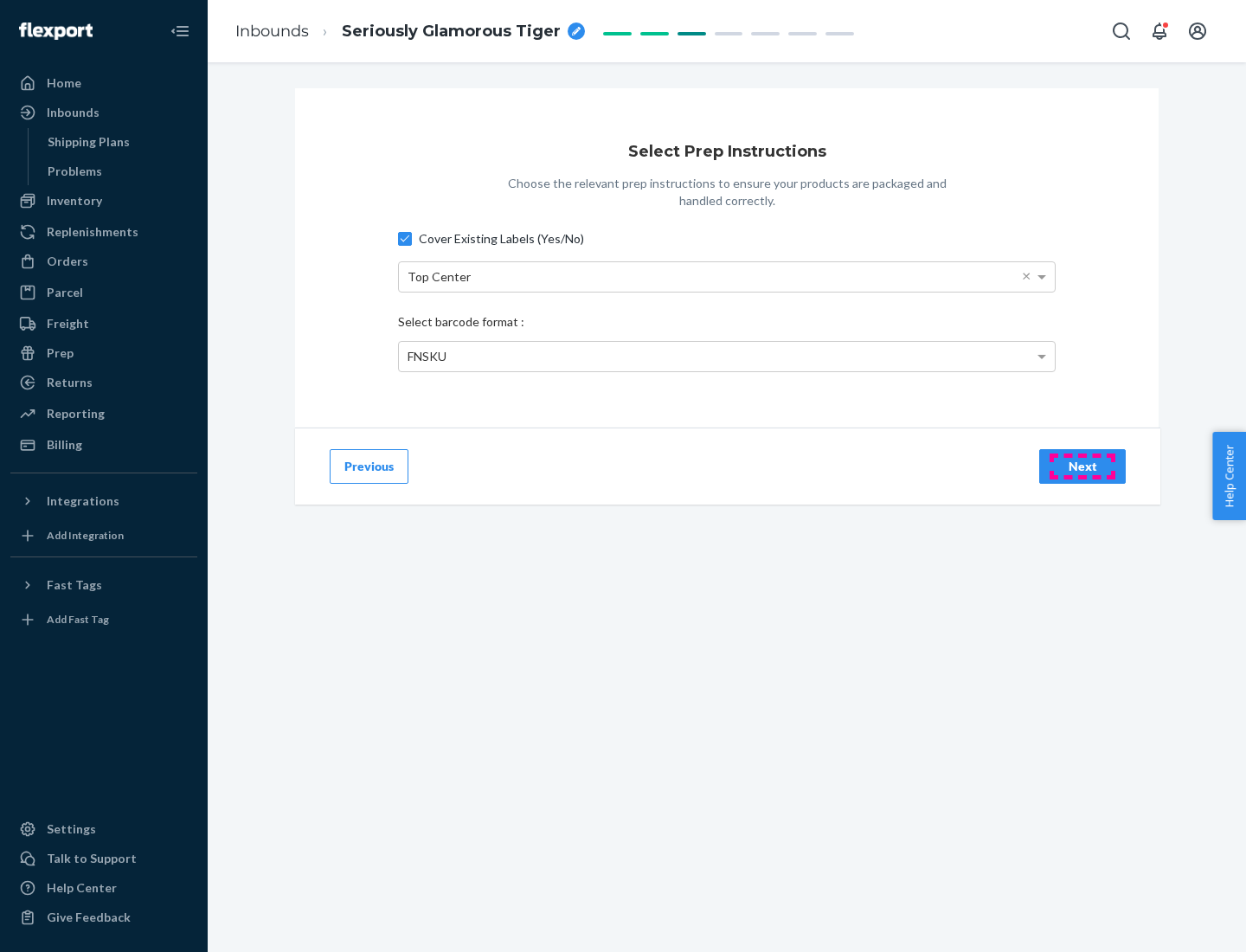
click at [1082, 466] on div "Next" at bounding box center [1082, 466] width 57 height 17
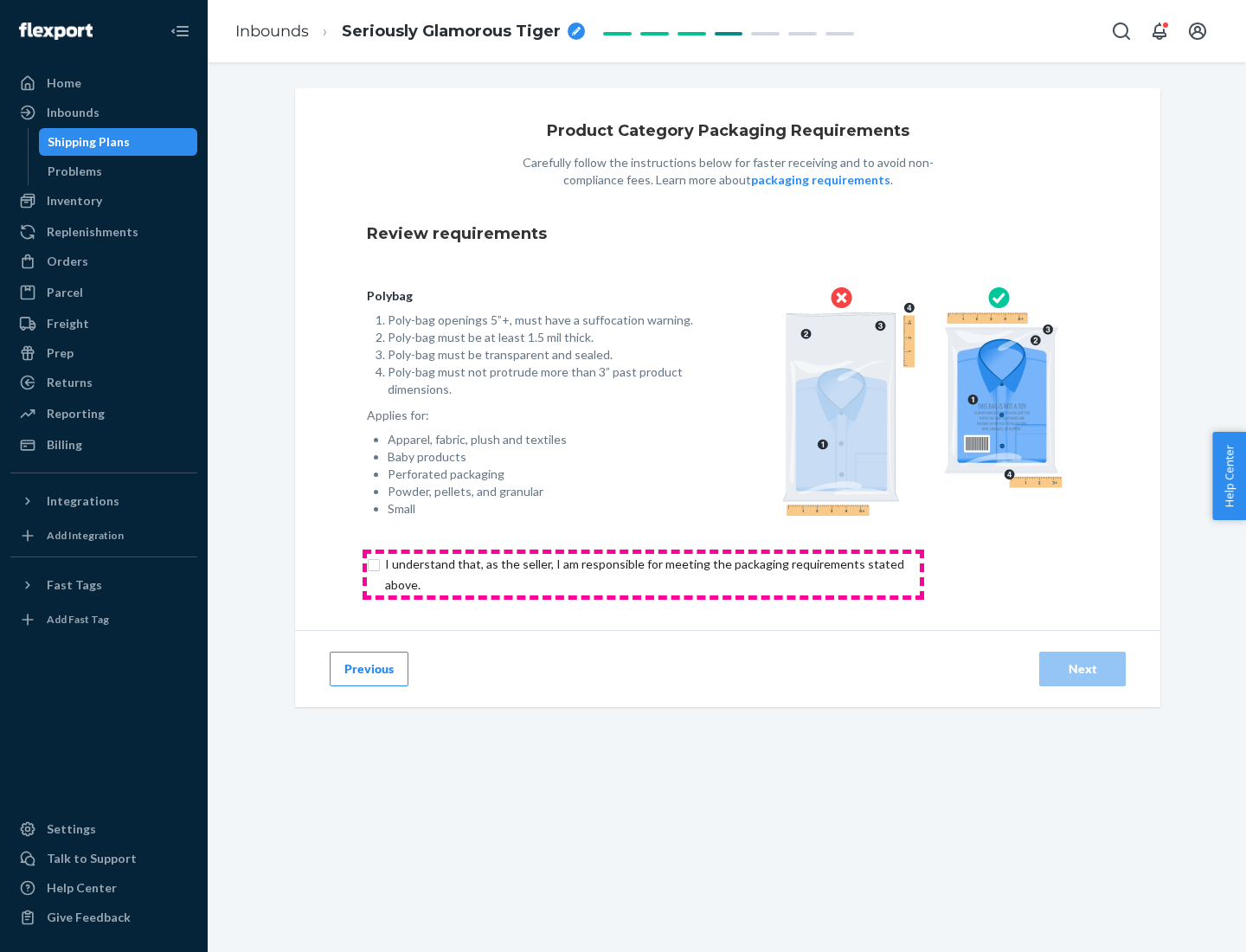
click at [643, 574] on input "checkbox" at bounding box center [654, 575] width 575 height 42
checkbox input "true"
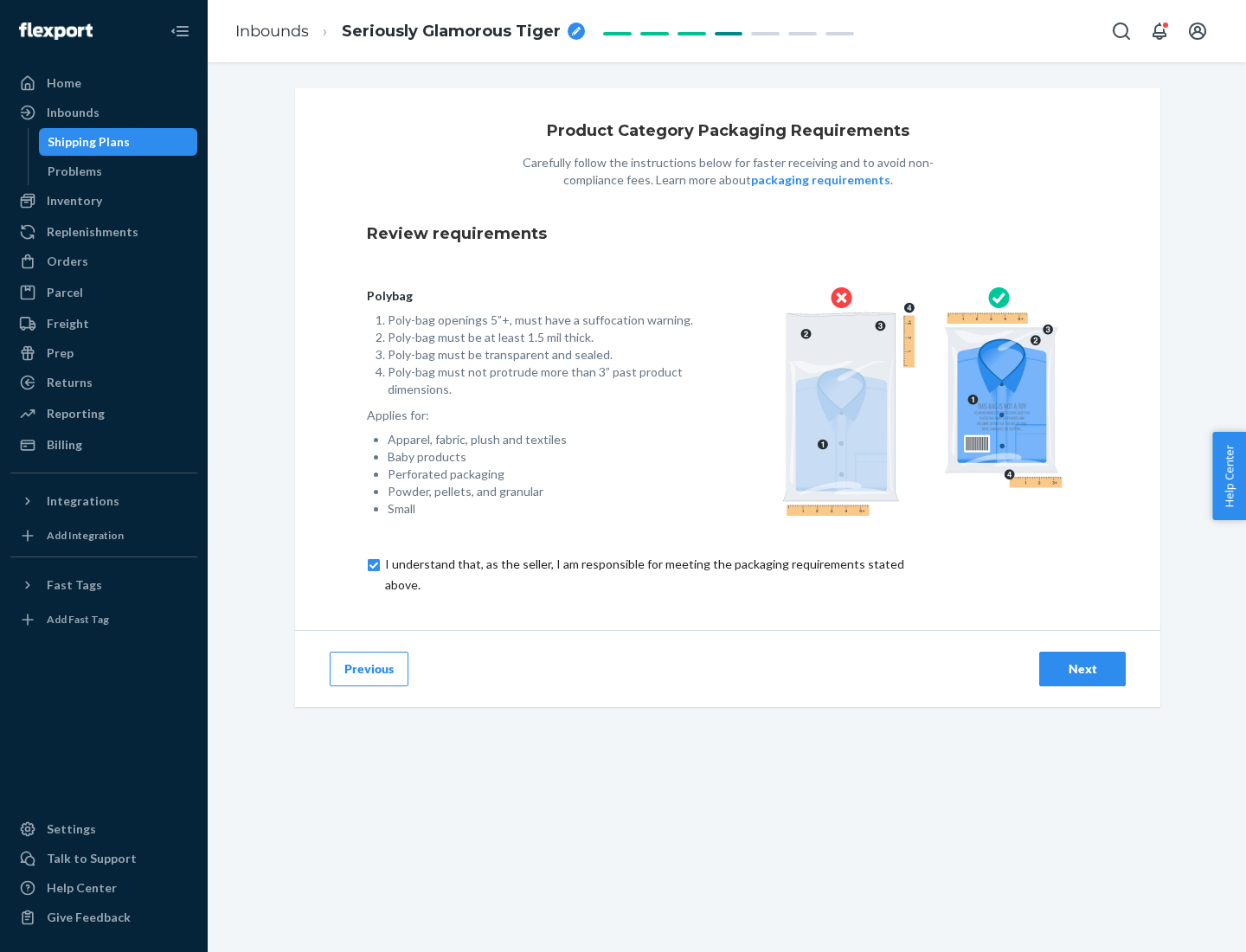
click at [1082, 668] on div "Next" at bounding box center [1082, 669] width 57 height 17
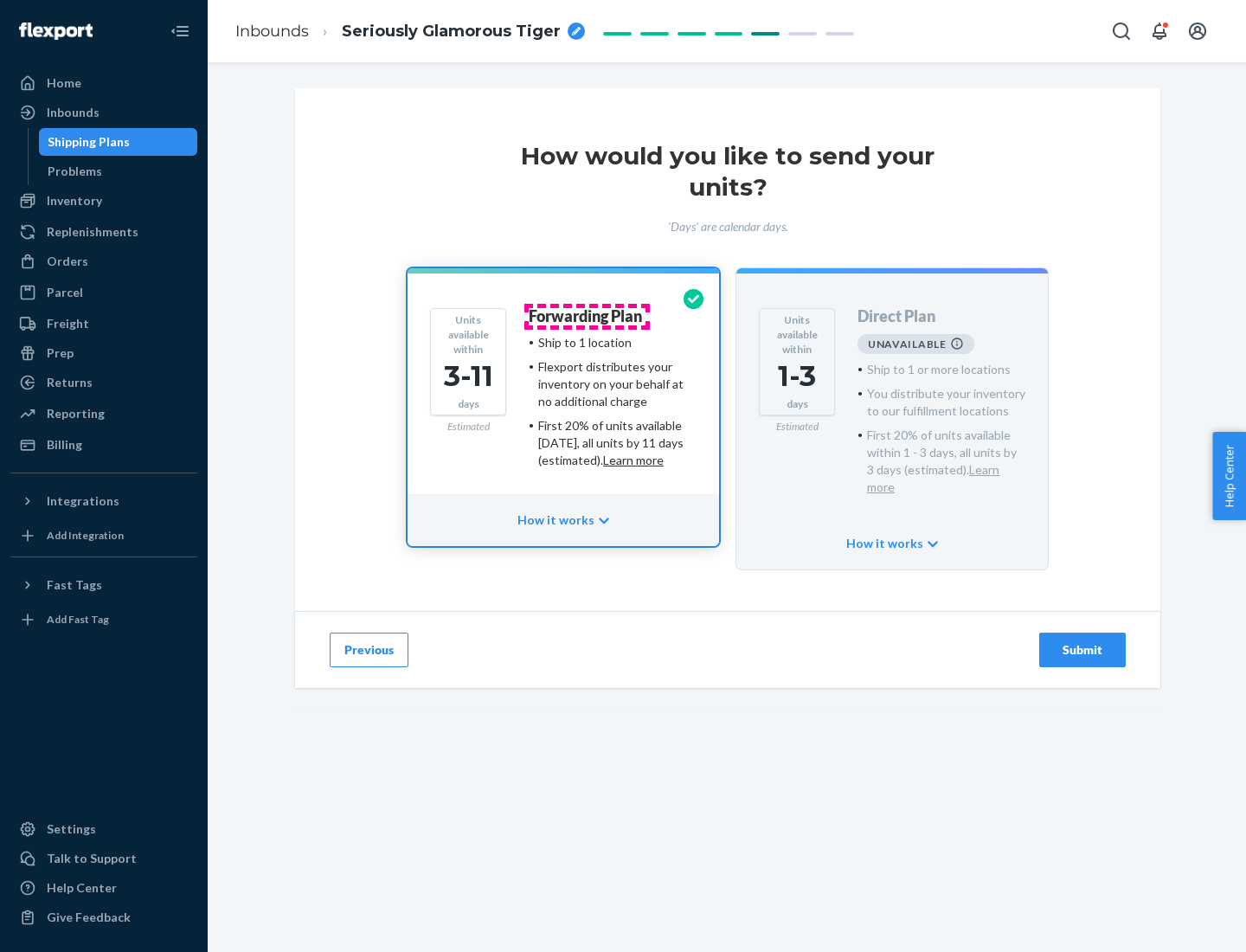
click at [587, 316] on h4 "Forwarding Plan" at bounding box center [585, 317] width 113 height 17
click at [1082, 641] on div "Submit" at bounding box center [1082, 650] width 57 height 17
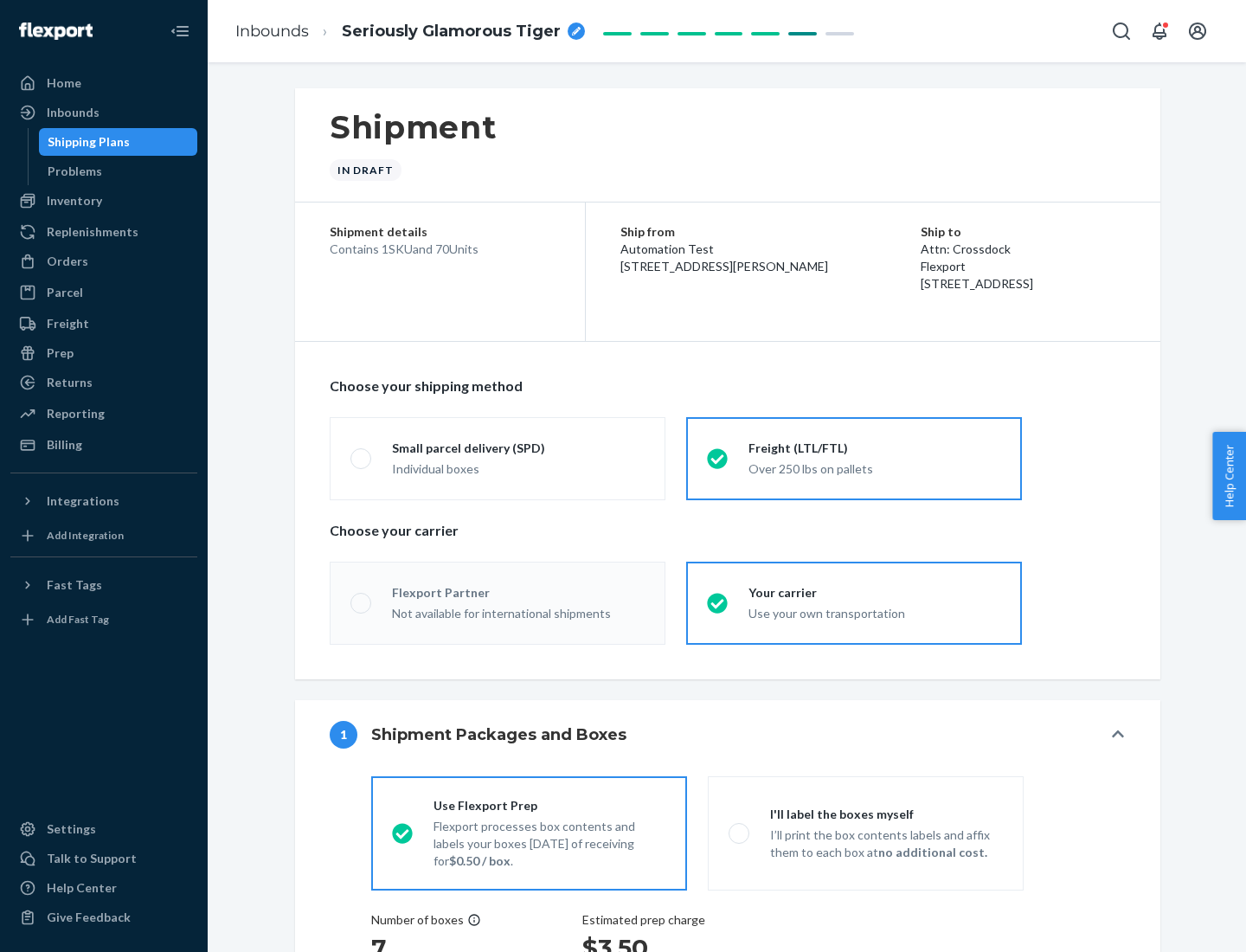
radio input "true"
radio input "false"
radio input "true"
radio input "false"
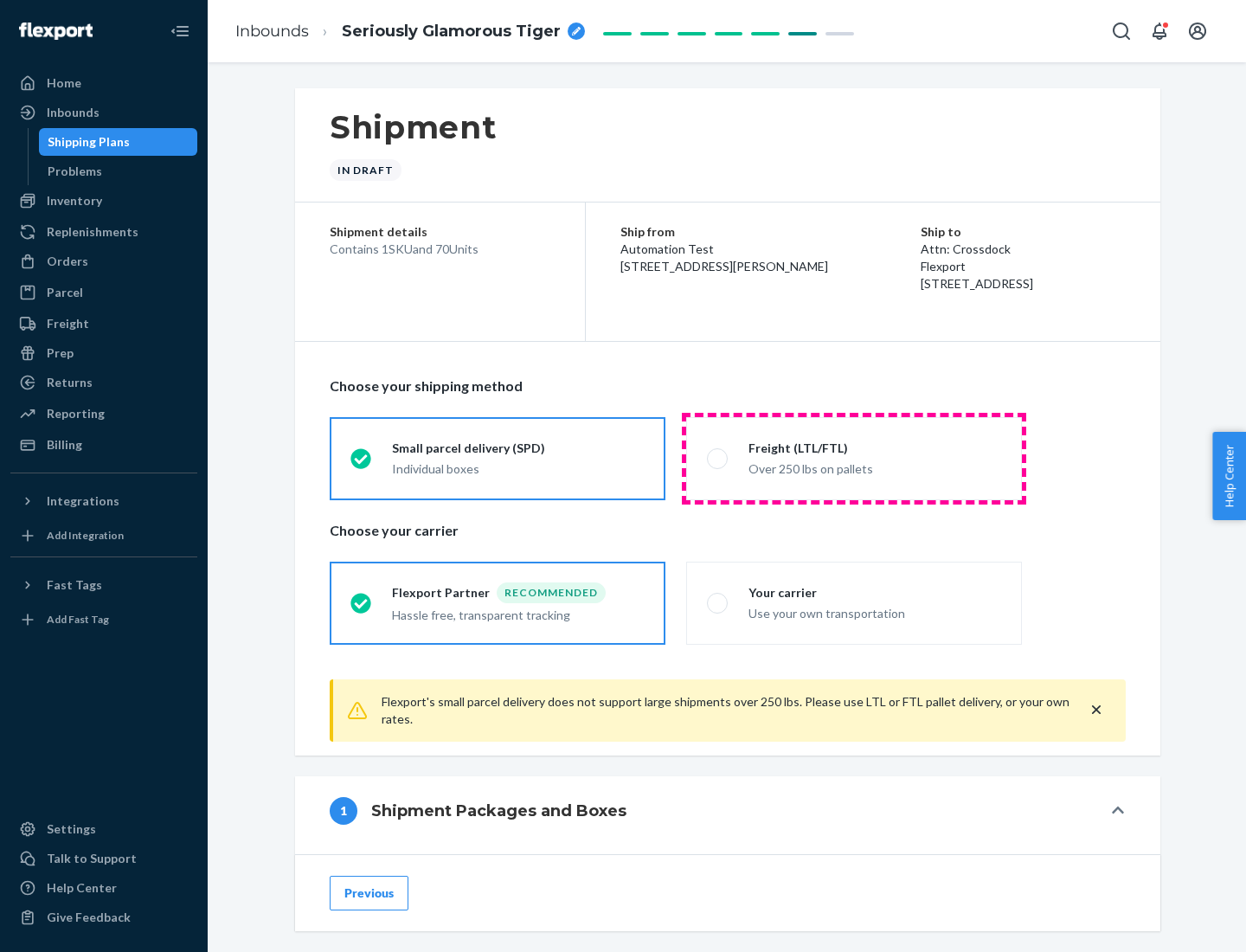
click at [854, 458] on div "Over 250 lbs on pallets" at bounding box center [875, 467] width 253 height 21
click at [718, 458] on input "Freight (LTL/FTL) Over 250 lbs on pallets" at bounding box center [712, 458] width 11 height 11
radio input "true"
radio input "false"
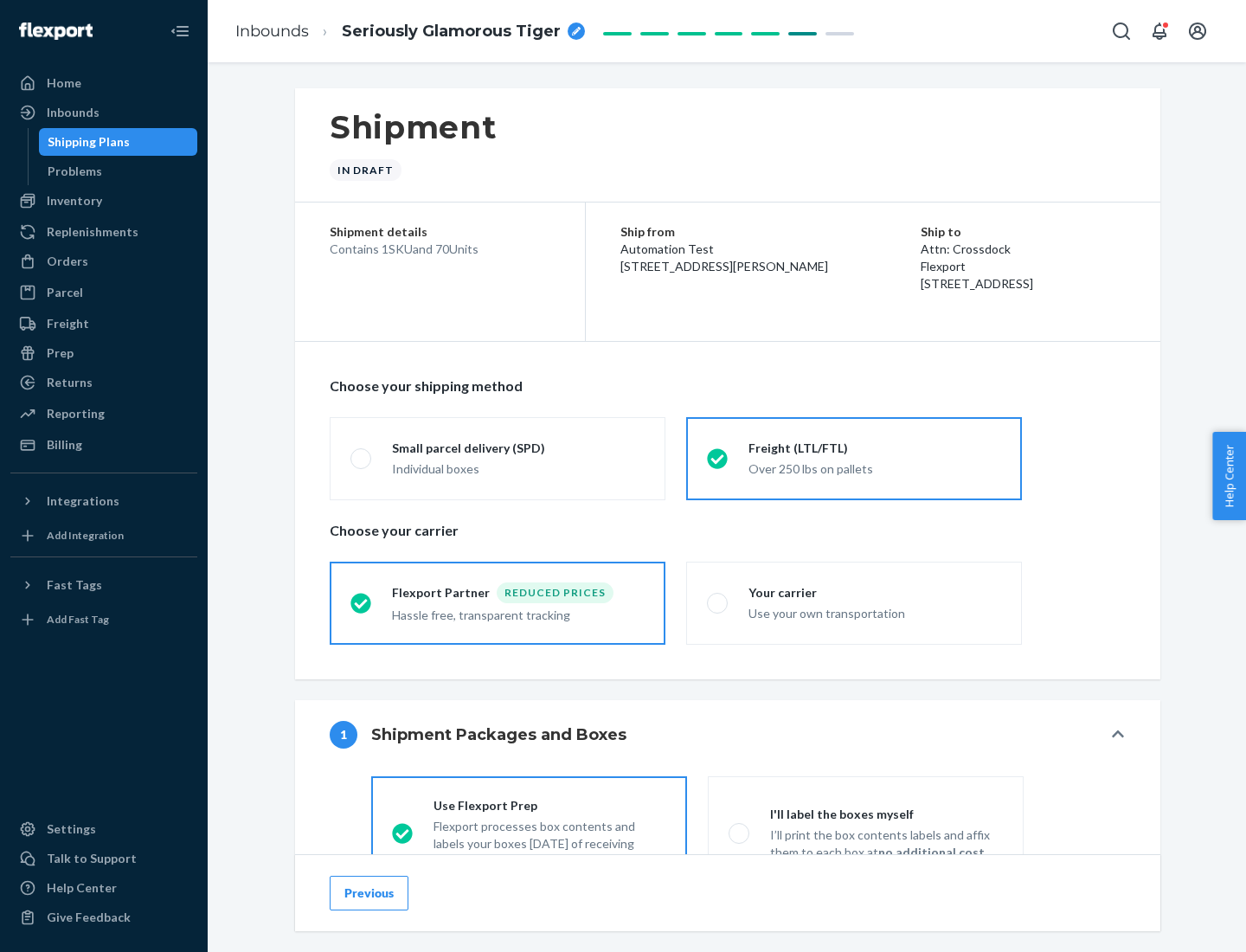
scroll to position [96, 0]
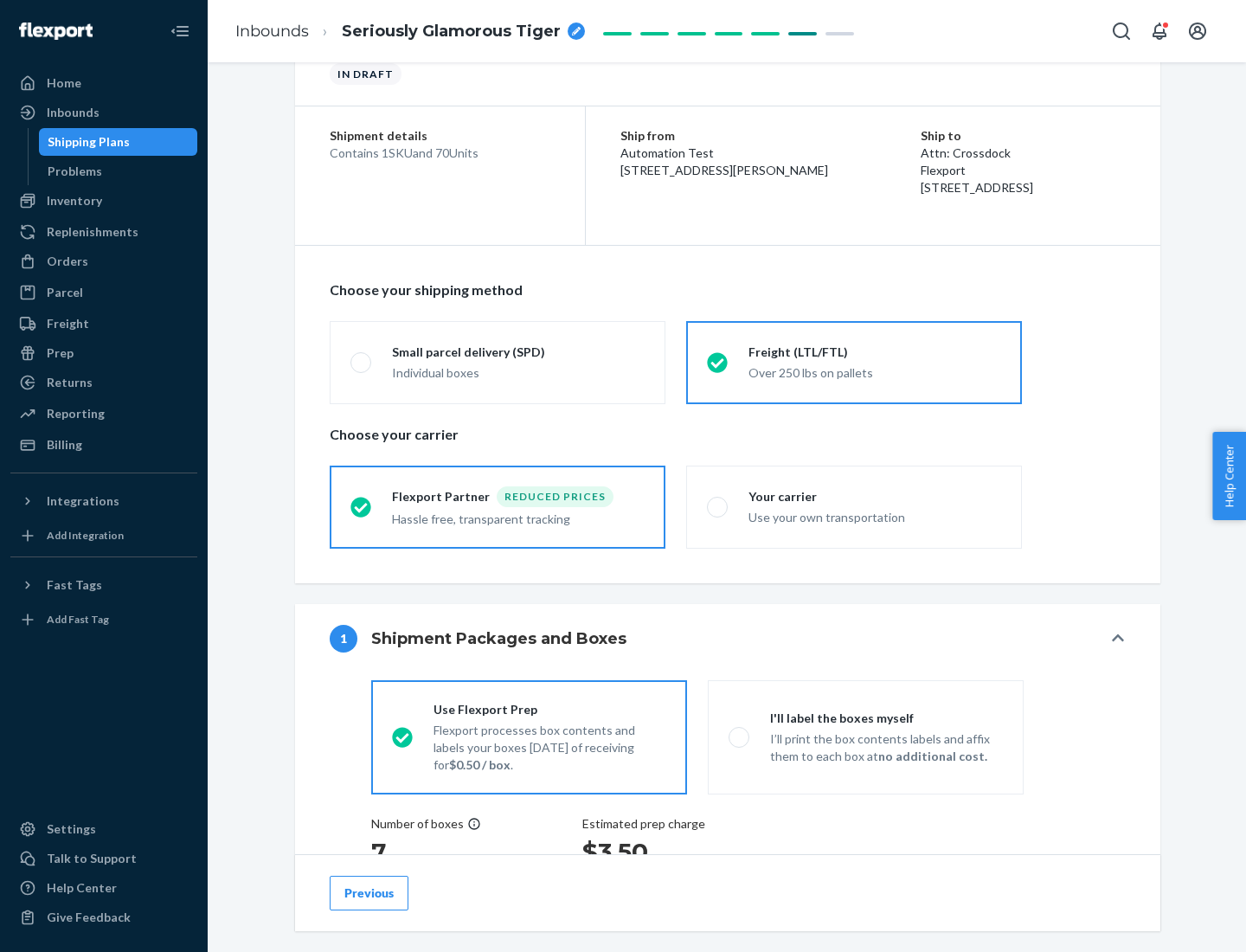
click at [854, 506] on div "Use your own transportation" at bounding box center [875, 516] width 253 height 21
click at [718, 506] on input "Your carrier Use your own transportation" at bounding box center [712, 506] width 11 height 11
radio input "true"
radio input "false"
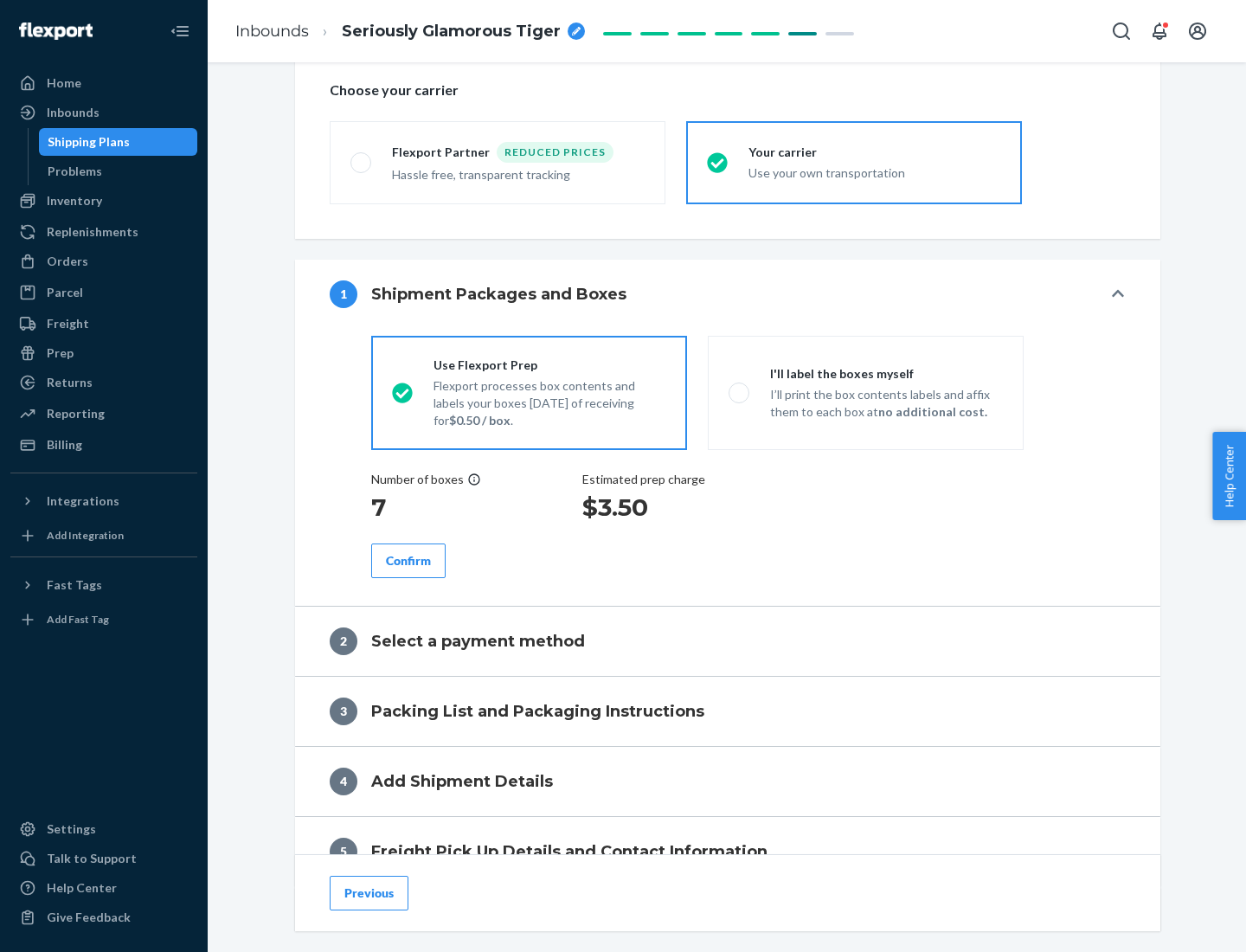
scroll to position [326, 0]
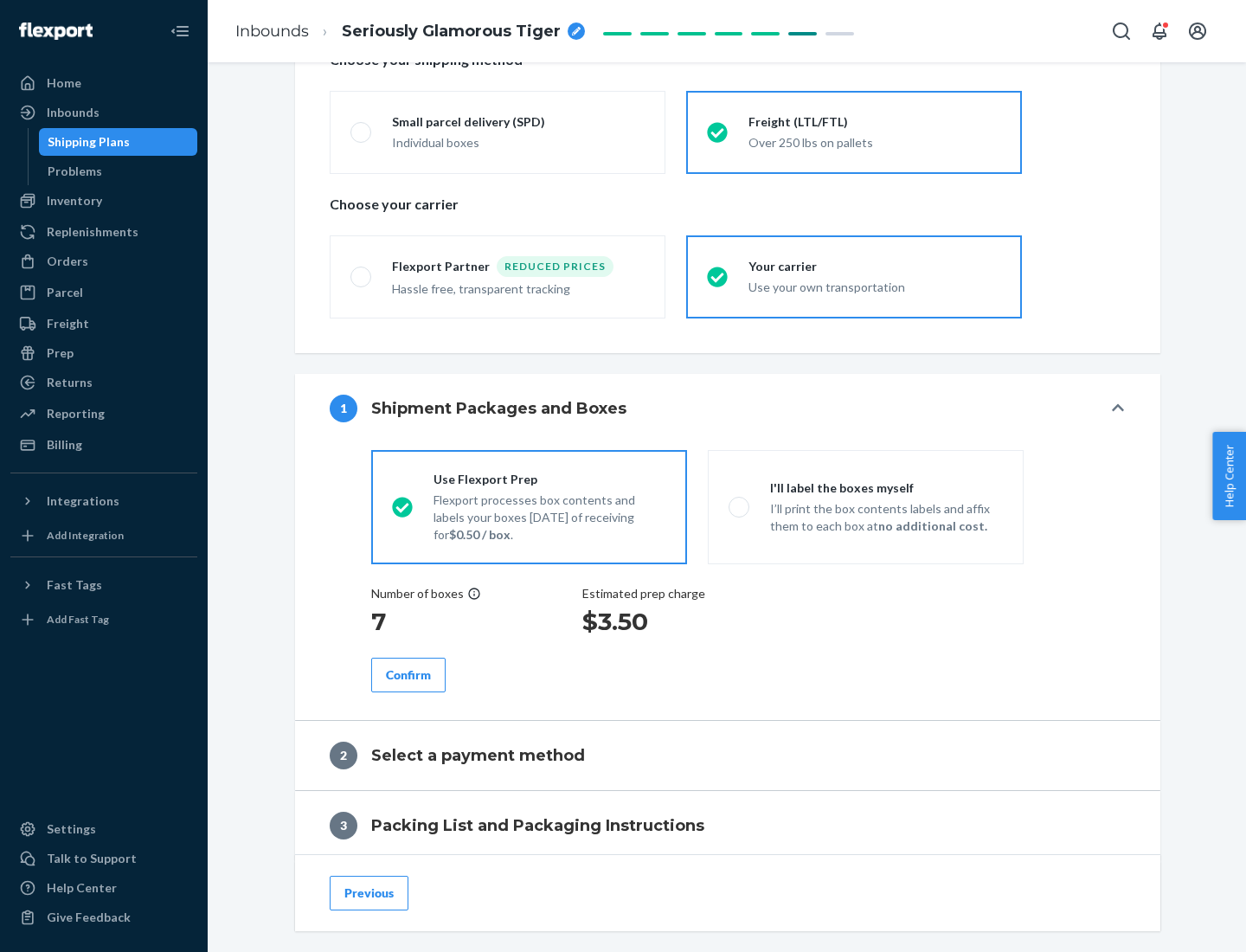
click at [865, 506] on p "I’ll print the box contents labels and affix them to each box at no additional …" at bounding box center [886, 518] width 233 height 35
click at [740, 506] on input "I'll label the boxes myself I’ll print the box contents labels and affix them t…" at bounding box center [734, 506] width 11 height 11
radio input "true"
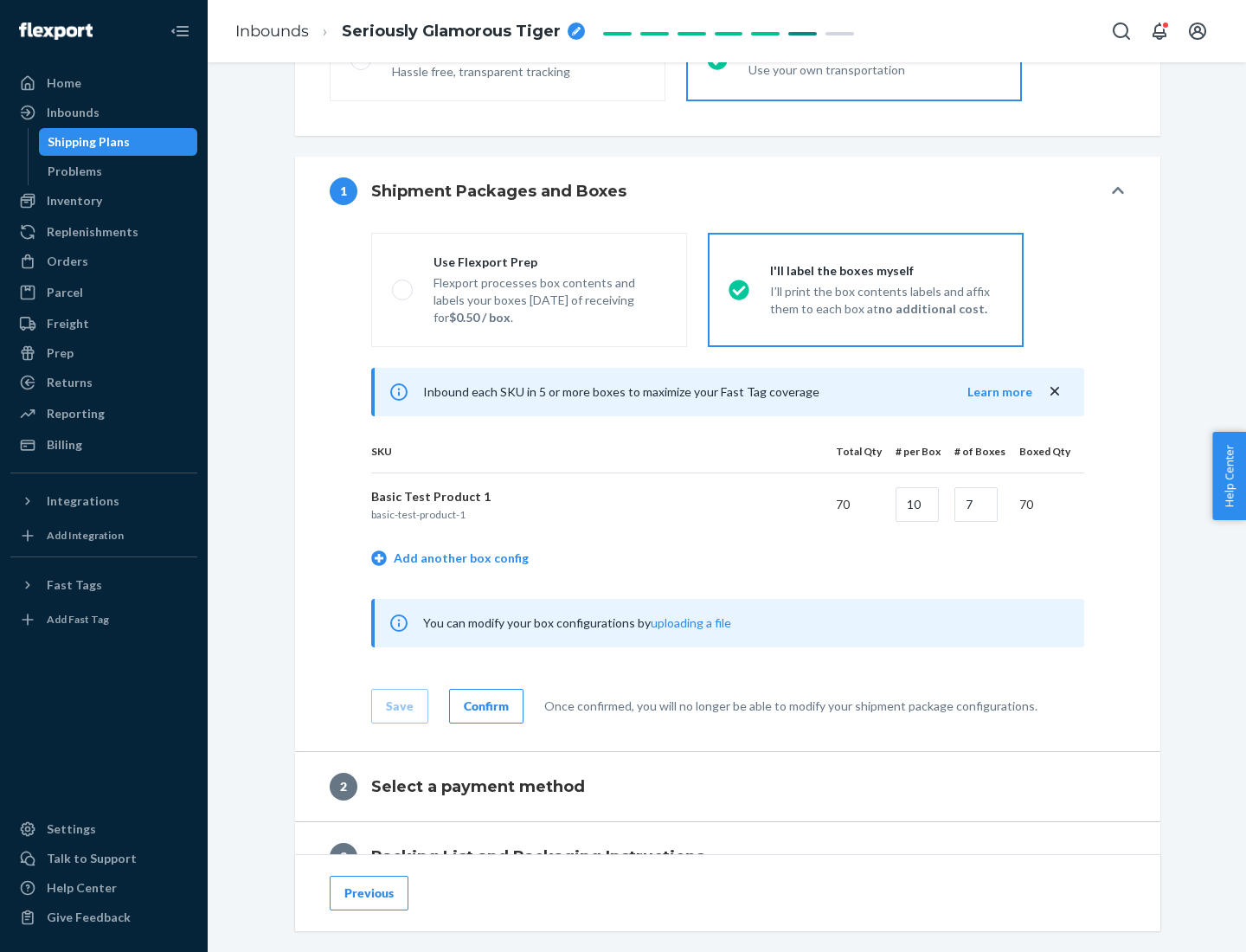
scroll to position [299, 0]
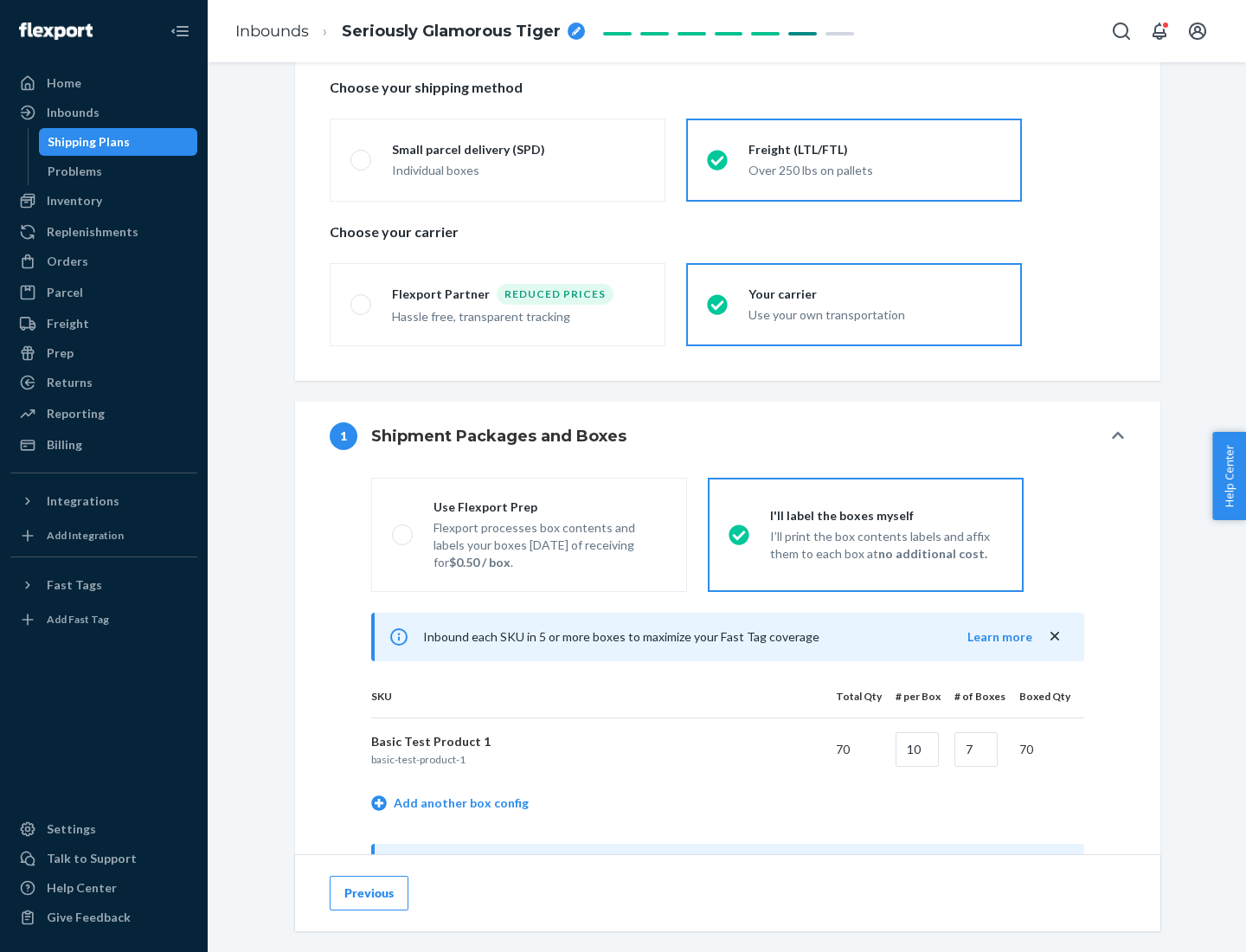
click at [549, 506] on div "Use Flexport Prep" at bounding box center [549, 507] width 233 height 17
click at [403, 529] on input "Use Flexport Prep Flexport processes box contents and labels your boxes [DATE] …" at bounding box center [397, 534] width 11 height 11
radio input "true"
radio input "false"
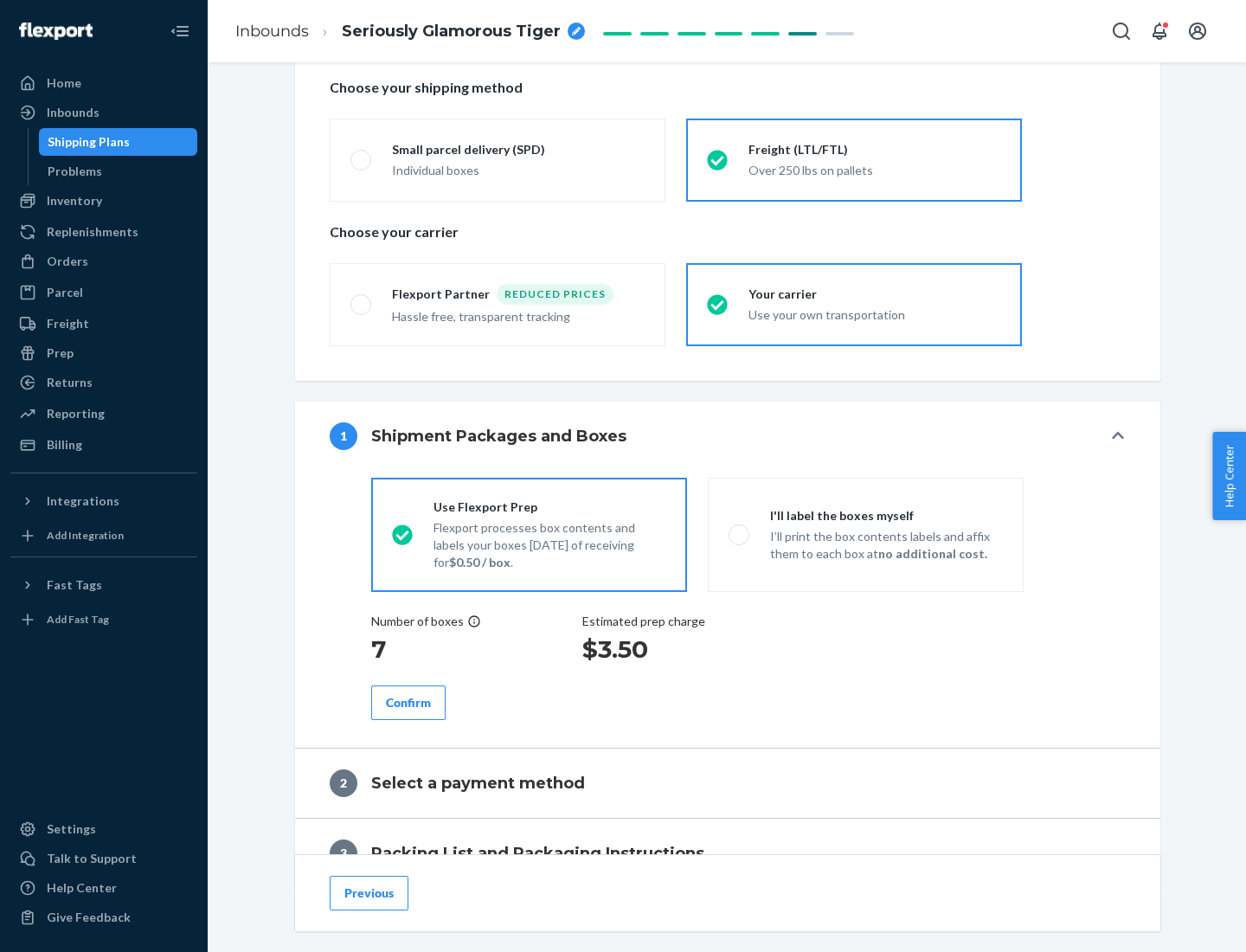
scroll to position [494, 0]
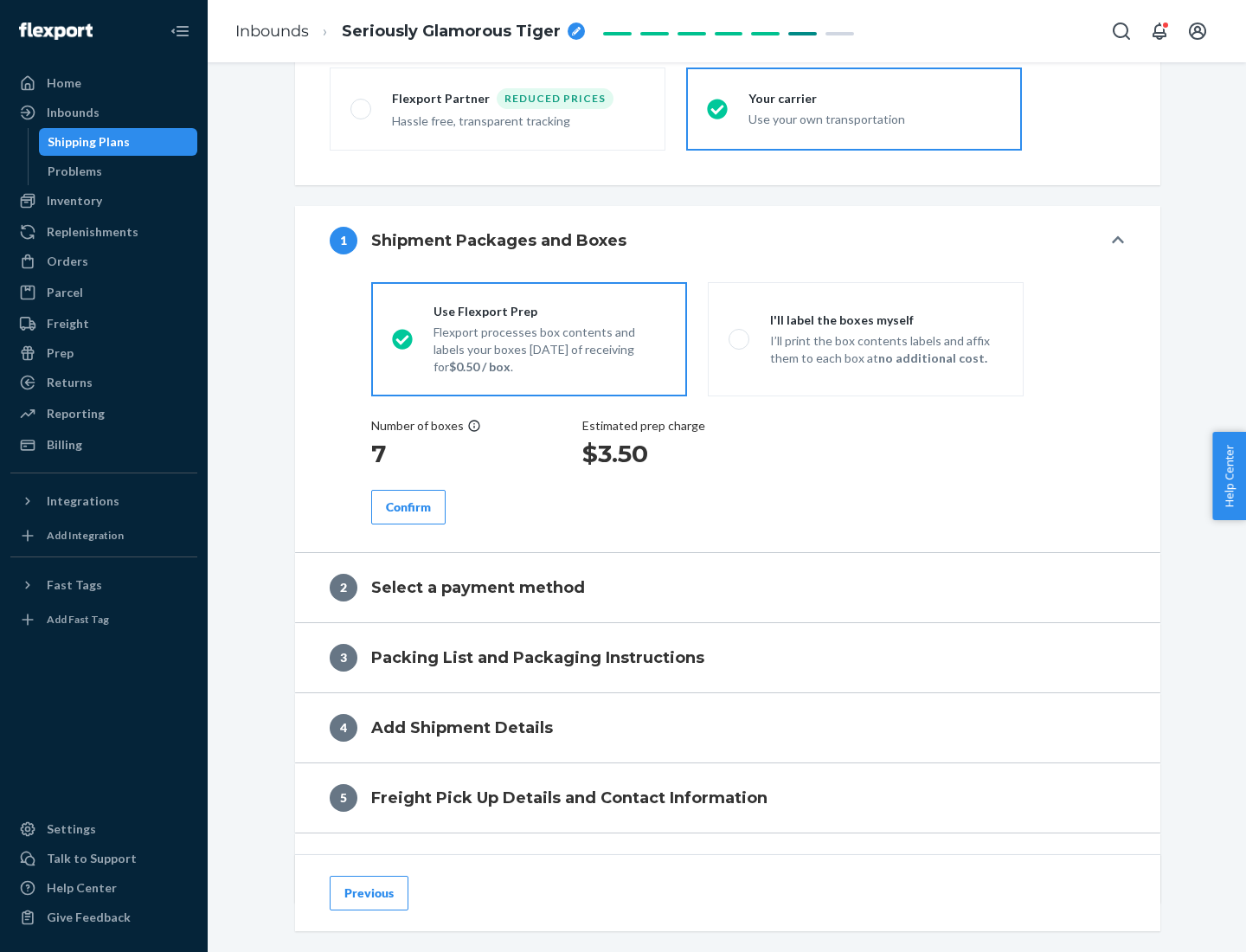
click at [408, 506] on div "Confirm" at bounding box center [408, 507] width 45 height 17
radio input "false"
